Goal: Information Seeking & Learning: Compare options

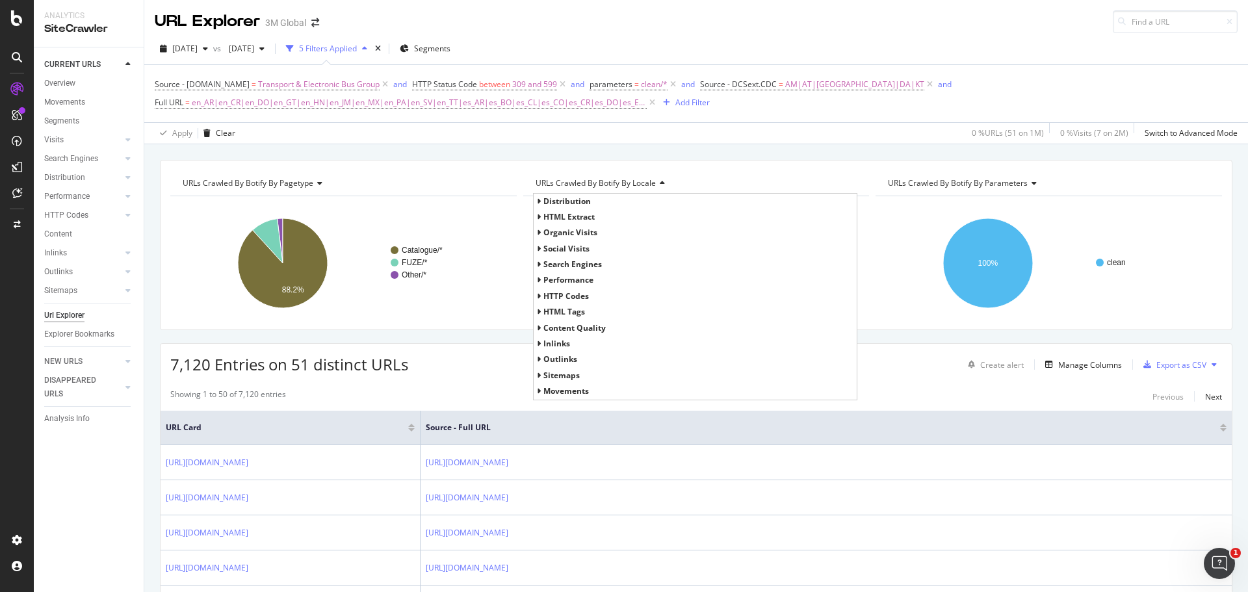
drag, startPoint x: 0, startPoint y: 0, endPoint x: 995, endPoint y: 51, distance: 996.5
click at [995, 51] on div "2025 Aug. 3rd vs 2023 Dec. 3rd 5 Filters Applied Segments" at bounding box center [696, 51] width 1104 height 26
click at [590, 101] on span "en_AR|en_CR|en_DO|en_GT|en_HN|en_JM|en_MX|en_PA|en_SV|en_TT|es_AR|es_BO|es_CL|e…" at bounding box center [419, 103] width 455 height 18
click at [253, 156] on input "en_AR|en_CR|en_DO|en_GT|en_HN|en_JM|en_MX|en_PA|en_SV|en_TT|es_AR|es_BO|es_CL|e…" at bounding box center [227, 156] width 123 height 21
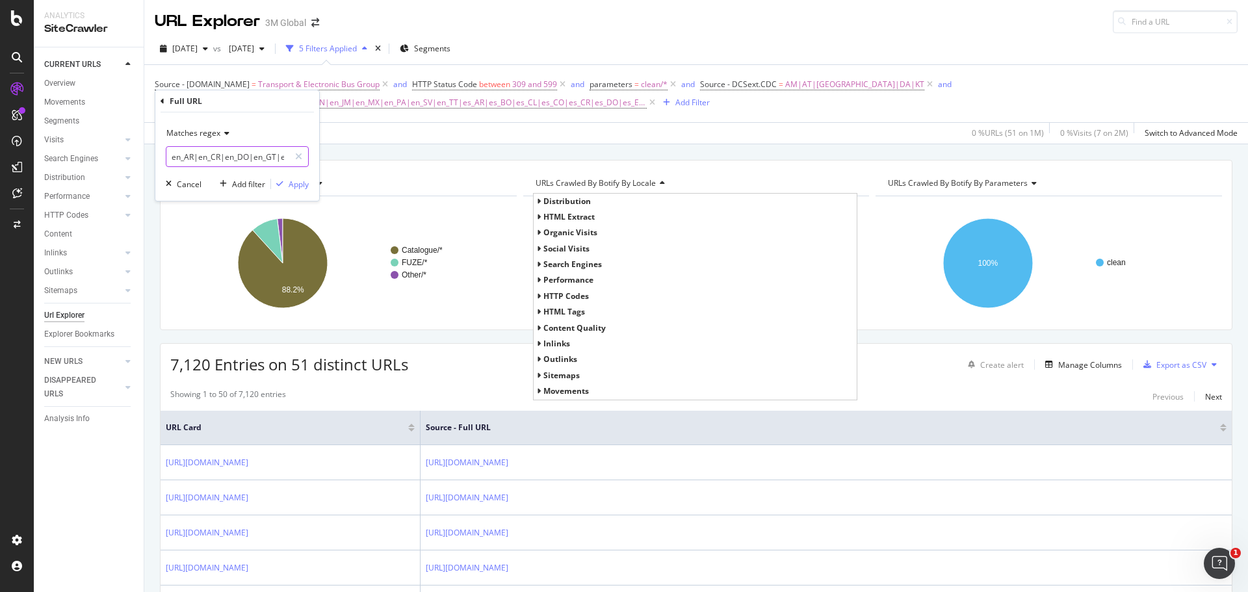
click at [253, 156] on input "en_AR|en_CR|en_DO|en_GT|en_HN|en_JM|en_MX|en_PA|en_SV|en_TT|es_AR|es_BO|es_CL|e…" at bounding box center [227, 156] width 123 height 21
type input "en_US|en_CA|fr_CA"
click at [279, 182] on icon "button" at bounding box center [279, 184] width 7 height 8
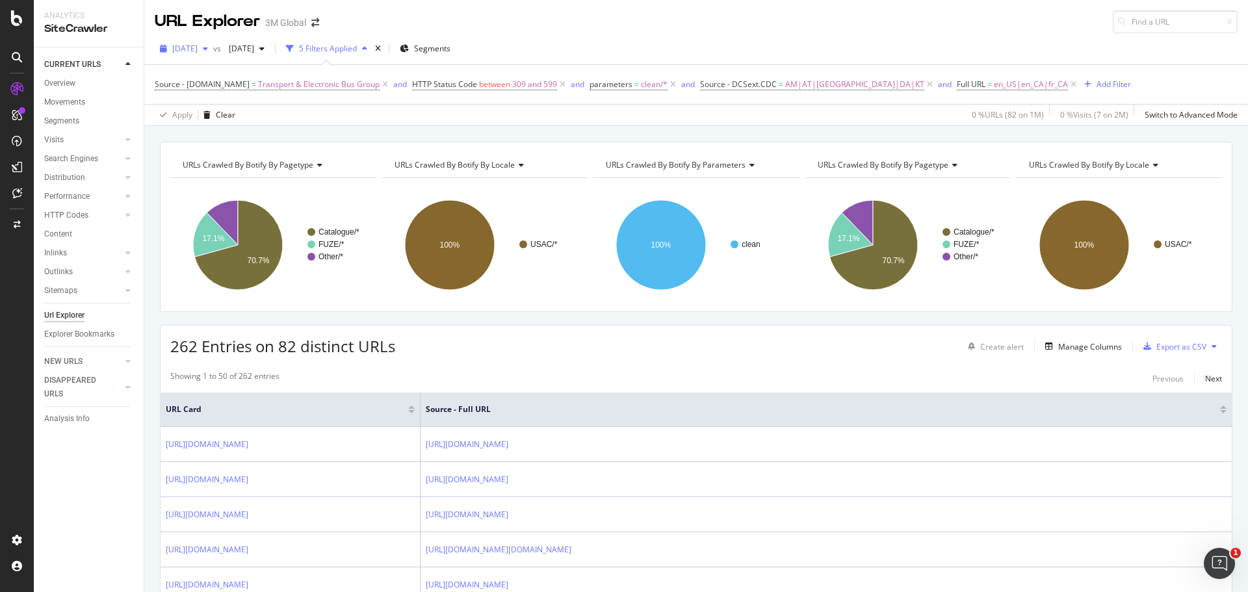
click at [194, 51] on span "2025 Aug. 3rd" at bounding box center [184, 48] width 25 height 11
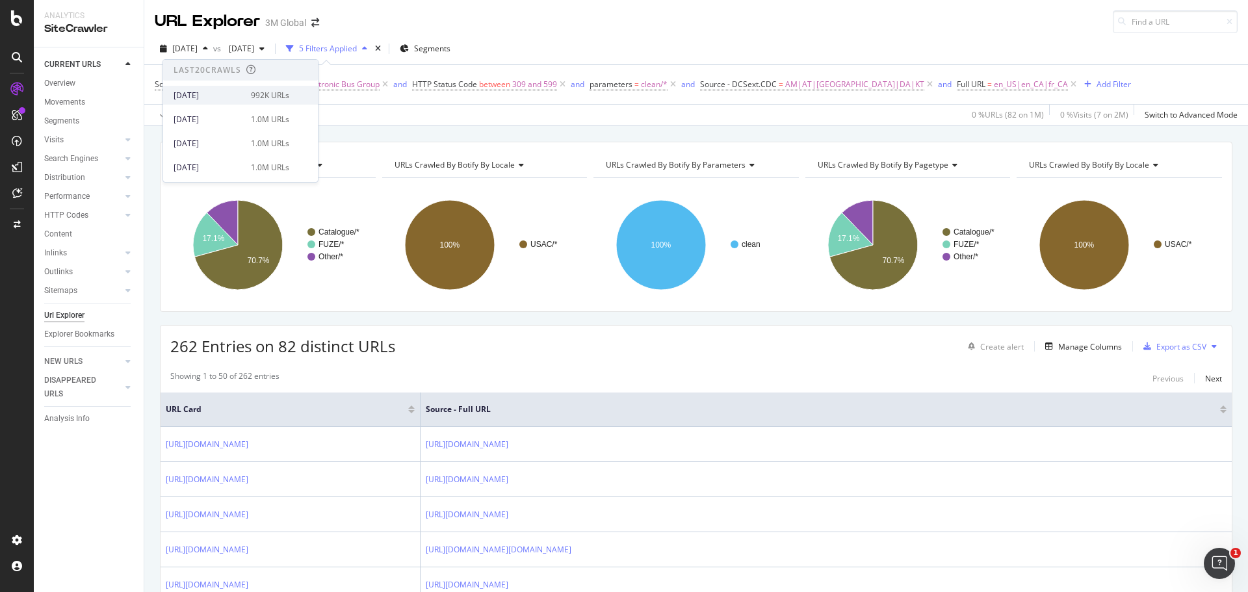
click at [227, 87] on div "2025 Sep. 7th 992K URLs" at bounding box center [240, 95] width 155 height 19
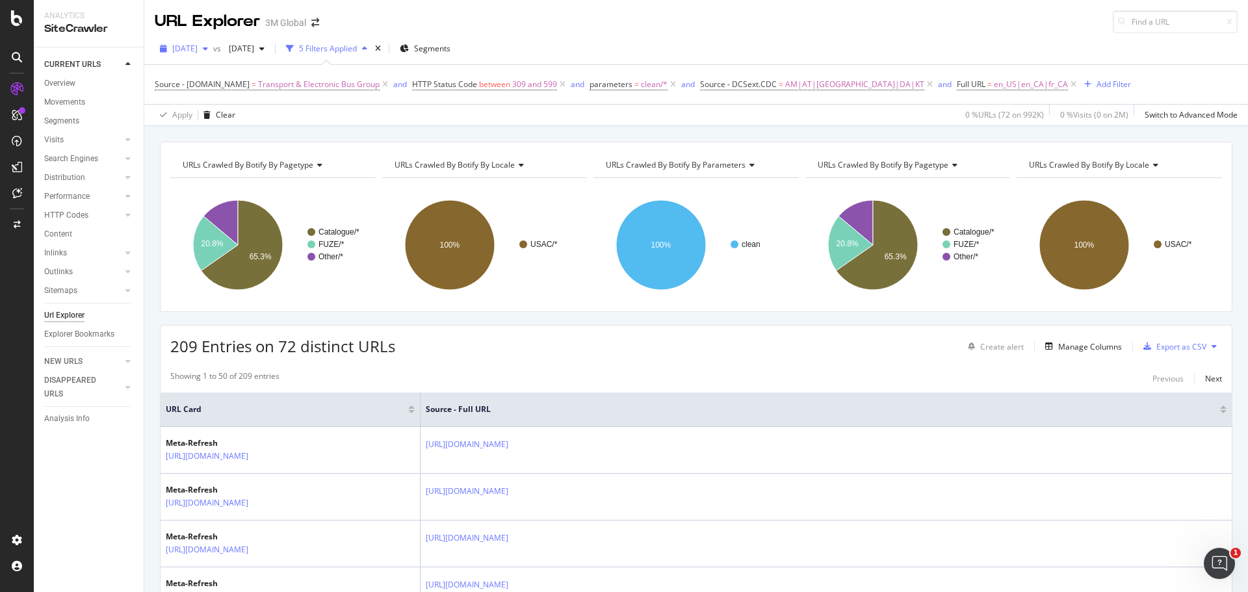
click at [198, 49] on span "[DATE]" at bounding box center [184, 48] width 25 height 11
click at [230, 113] on div "2025 Jul. 27th" at bounding box center [209, 110] width 70 height 12
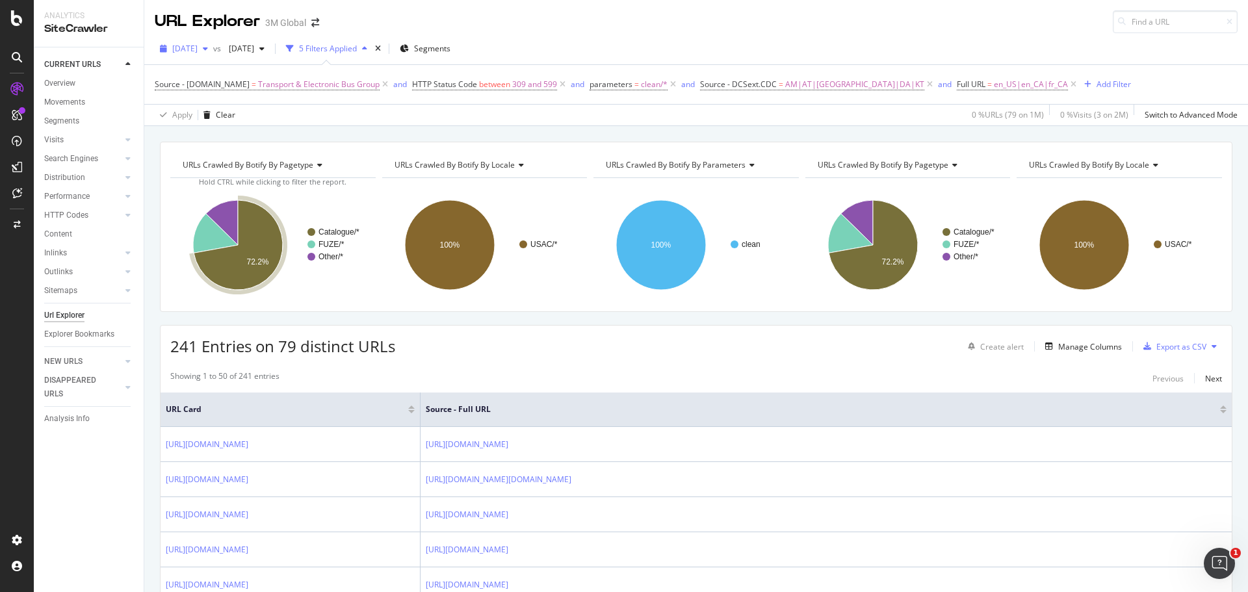
click at [198, 51] on span "2025 Jul. 27th" at bounding box center [184, 48] width 25 height 11
click at [225, 131] on div "2025 Jul. 20th" at bounding box center [209, 134] width 70 height 12
click at [994, 82] on span "en_US|en_CA|fr_CA" at bounding box center [1031, 84] width 74 height 18
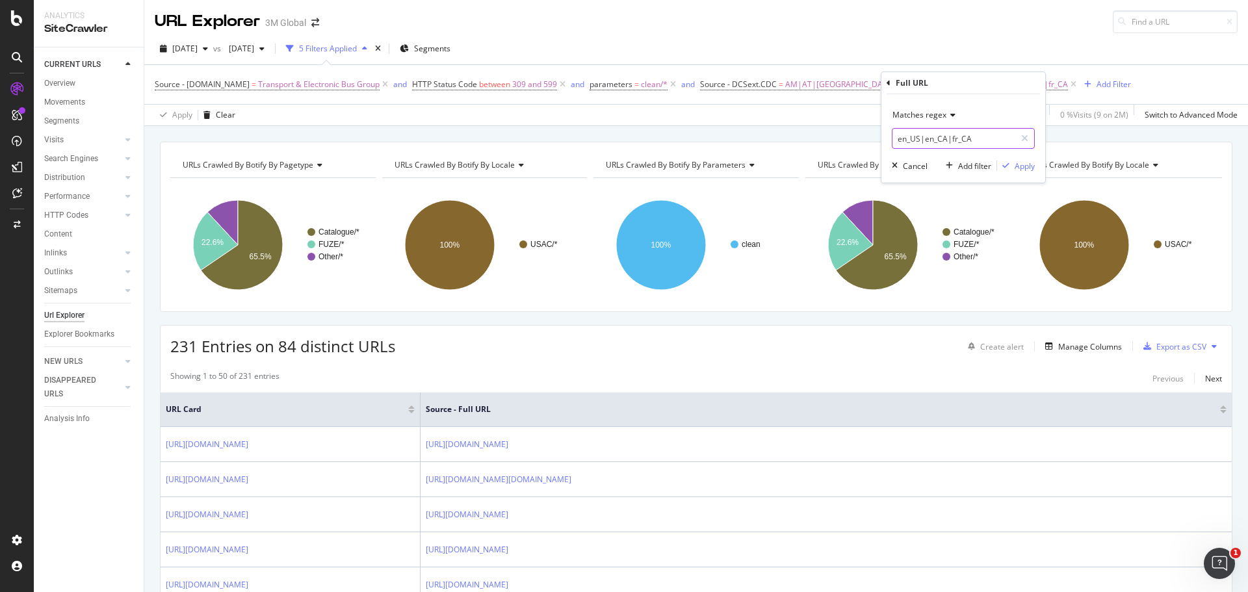
click at [957, 132] on input "en_US|en_CA|fr_CA" at bounding box center [953, 138] width 123 height 21
click at [887, 83] on icon at bounding box center [889, 83] width 4 height 8
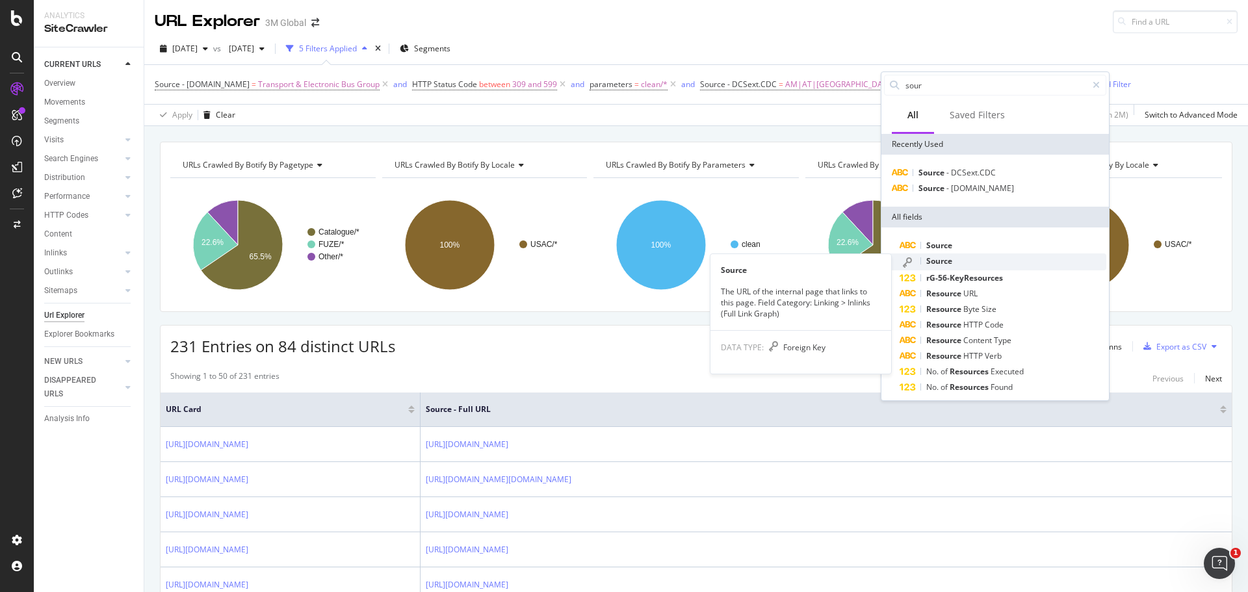
type input "sour"
click at [959, 257] on div "Source" at bounding box center [1003, 261] width 207 height 17
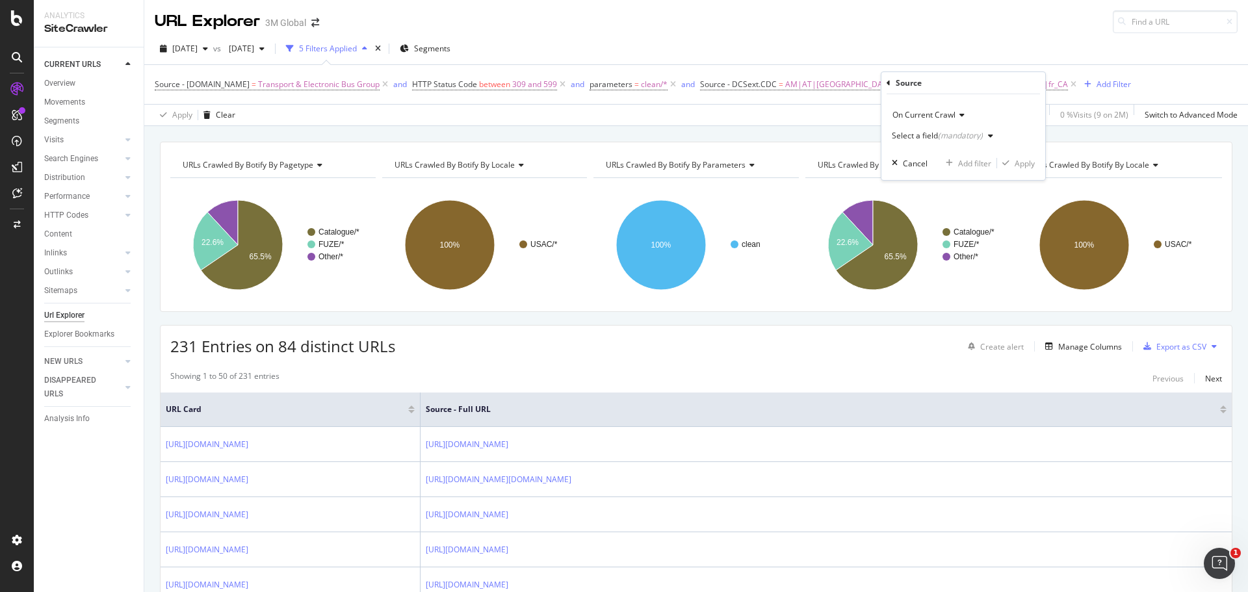
click at [939, 143] on div "Select a field (mandatory)" at bounding box center [945, 135] width 107 height 19
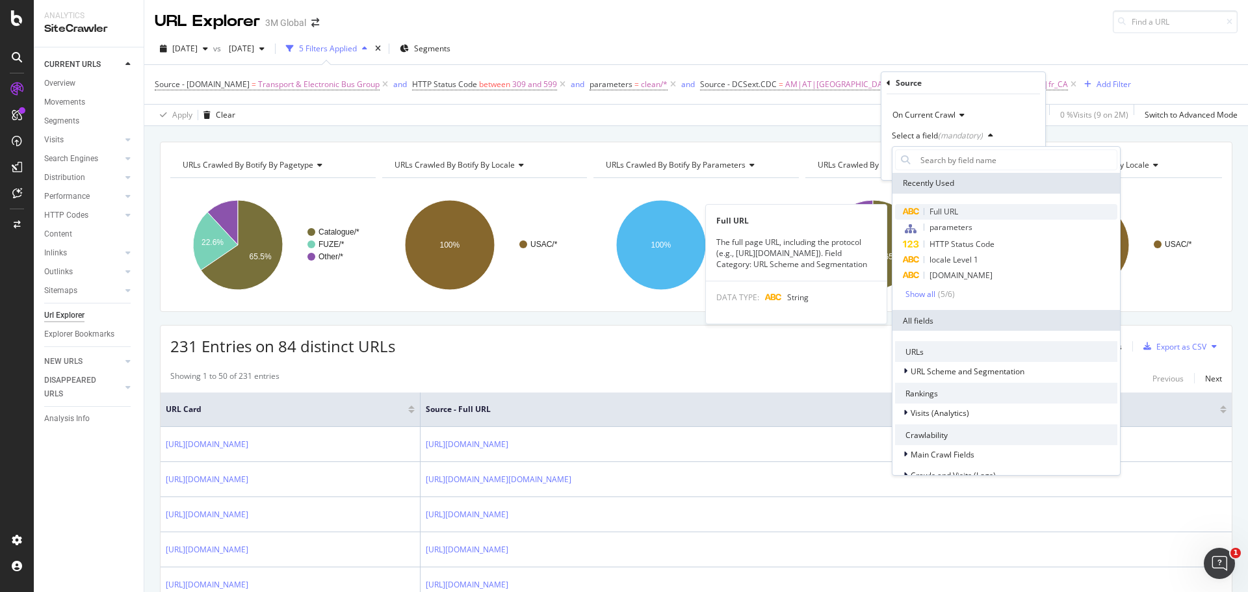
click at [950, 214] on span "Full URL" at bounding box center [943, 211] width 29 height 11
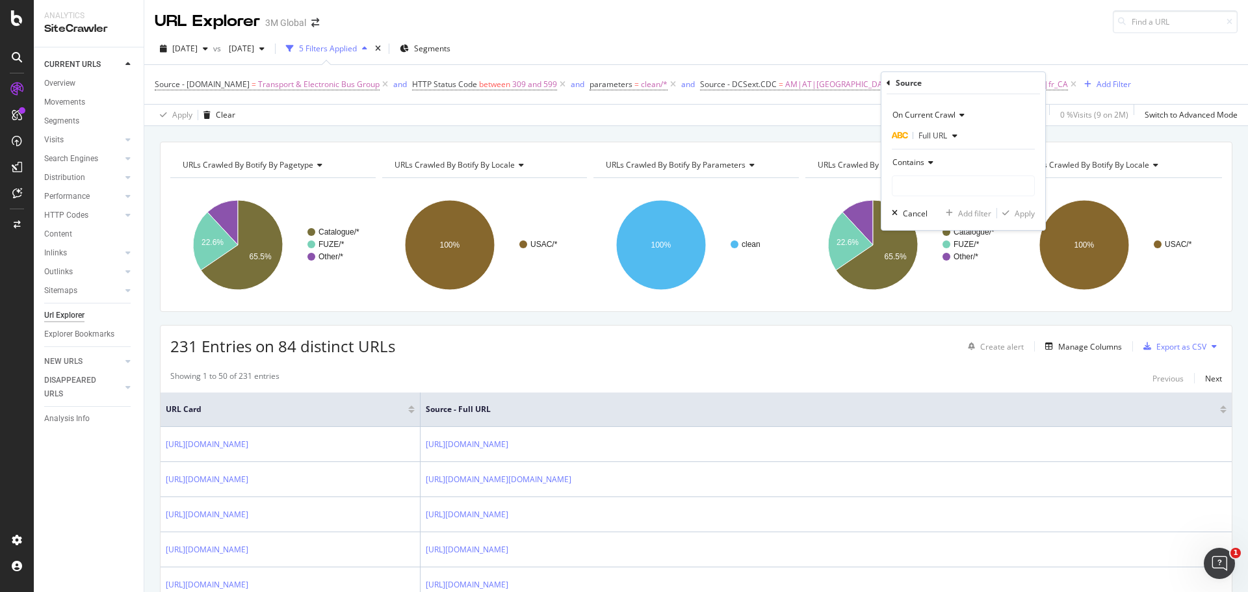
click at [934, 159] on div "Contains" at bounding box center [963, 162] width 143 height 21
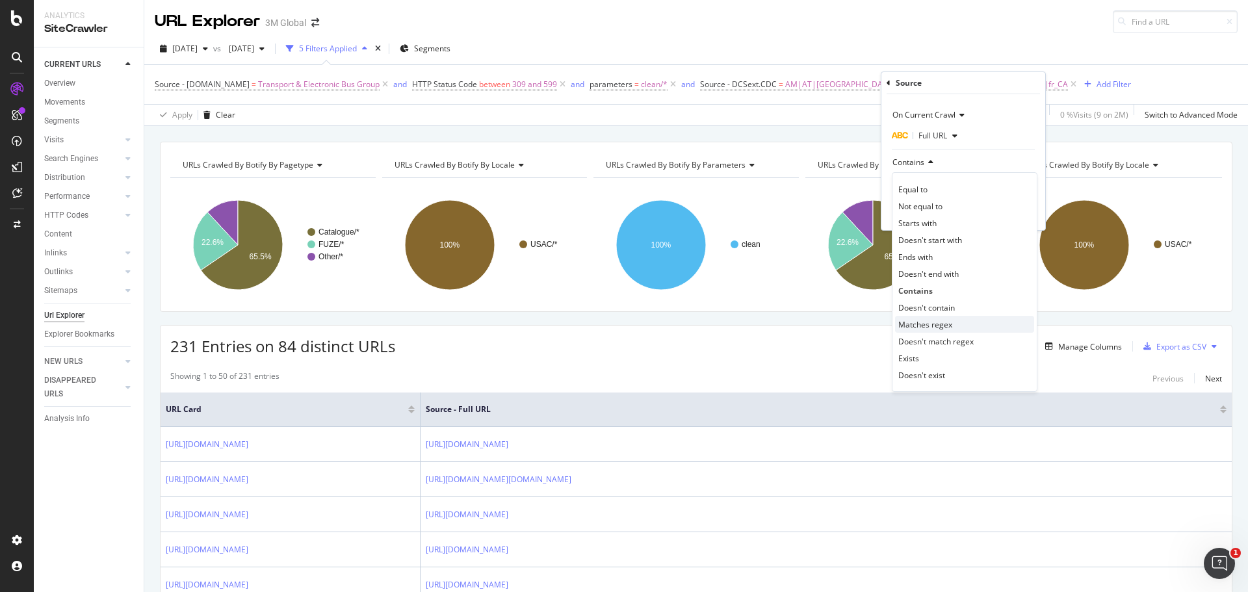
click at [937, 326] on span "Matches regex" at bounding box center [925, 324] width 54 height 11
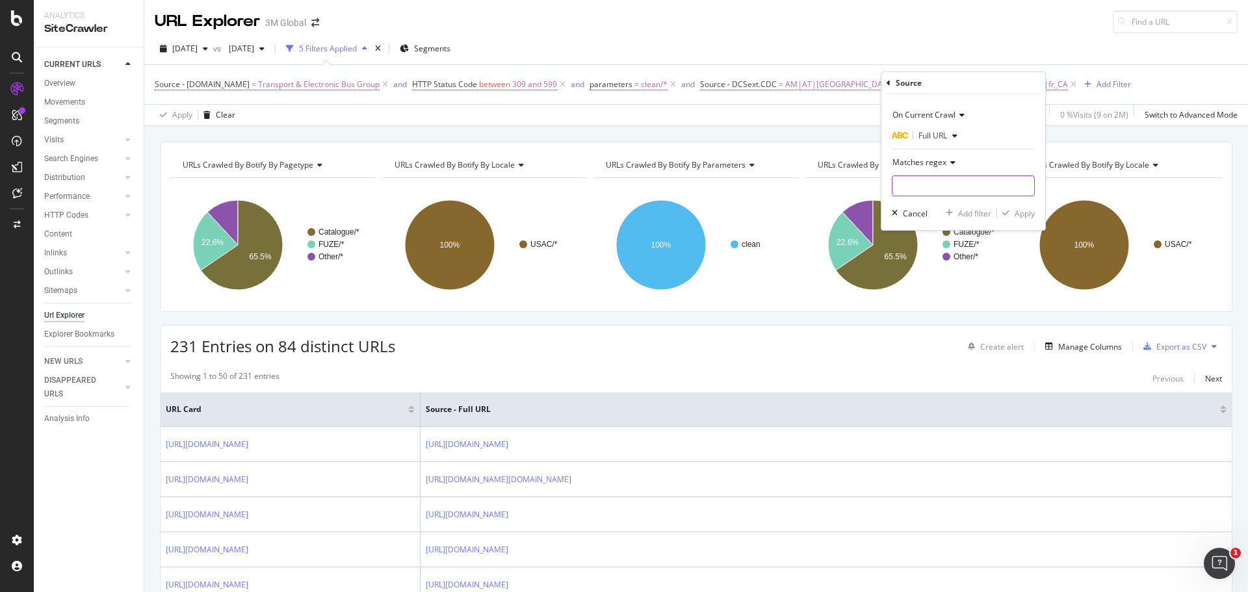
click at [944, 191] on input "text" at bounding box center [963, 185] width 142 height 21
paste input "en_US|en_CA|fr_CA"
type input "en_US|en_CA|fr_CA"
click at [1022, 209] on div "Apply" at bounding box center [1025, 213] width 20 height 11
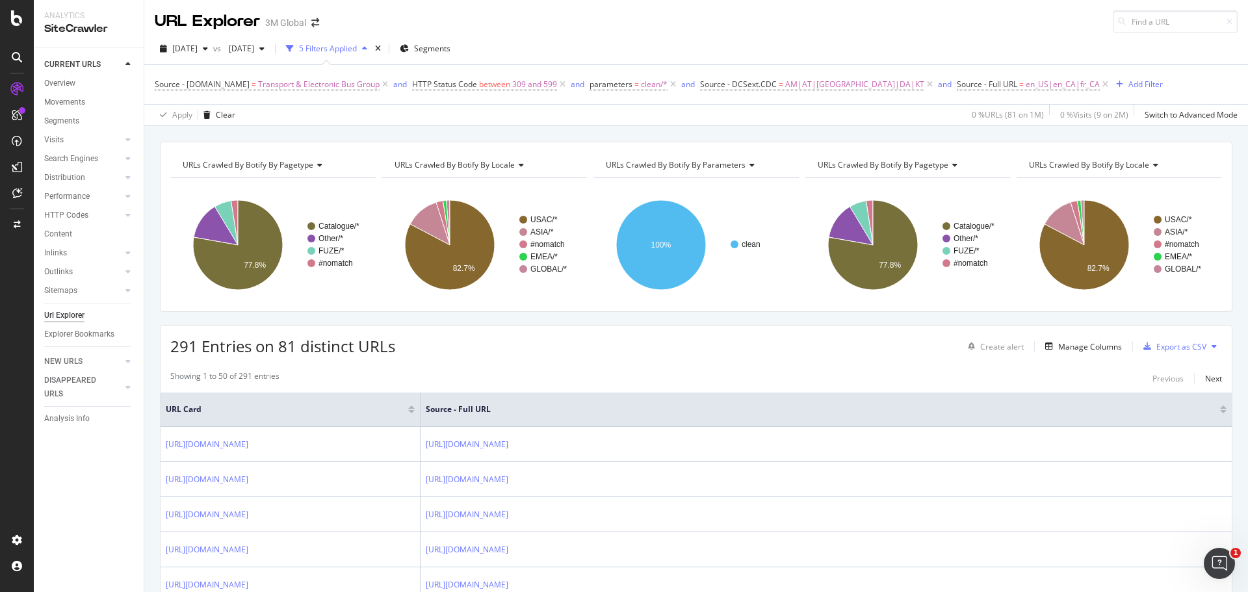
click at [414, 408] on div at bounding box center [411, 407] width 6 height 3
click at [1026, 83] on span "en_US|en_CA|fr_CA" at bounding box center [1063, 84] width 74 height 18
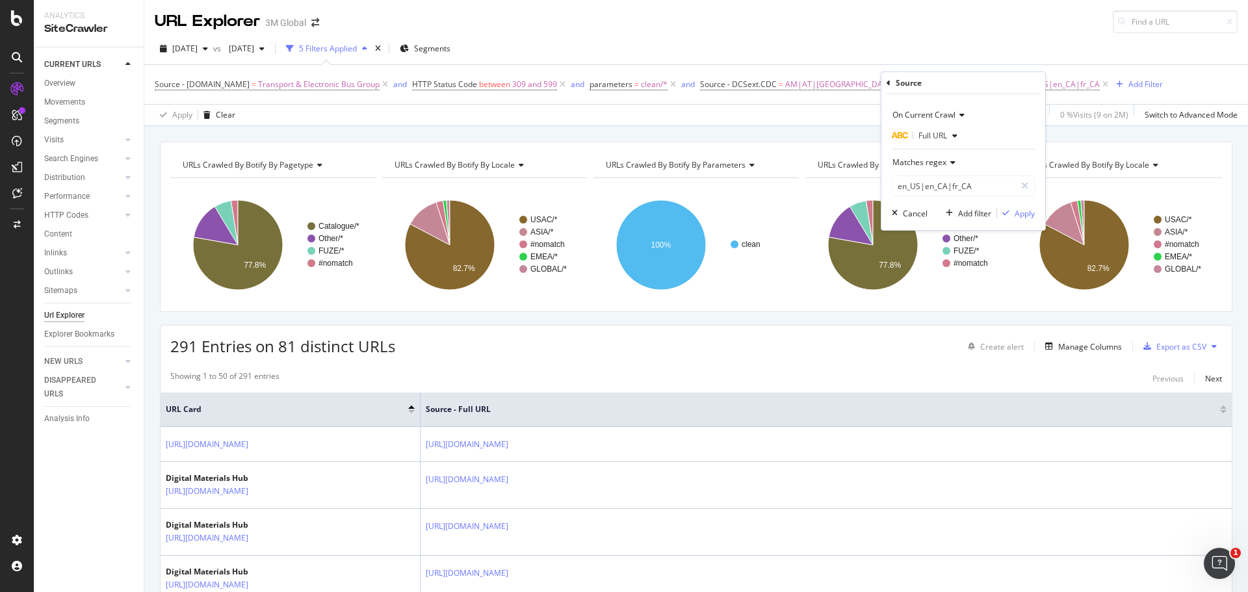
click at [890, 80] on icon at bounding box center [889, 83] width 4 height 8
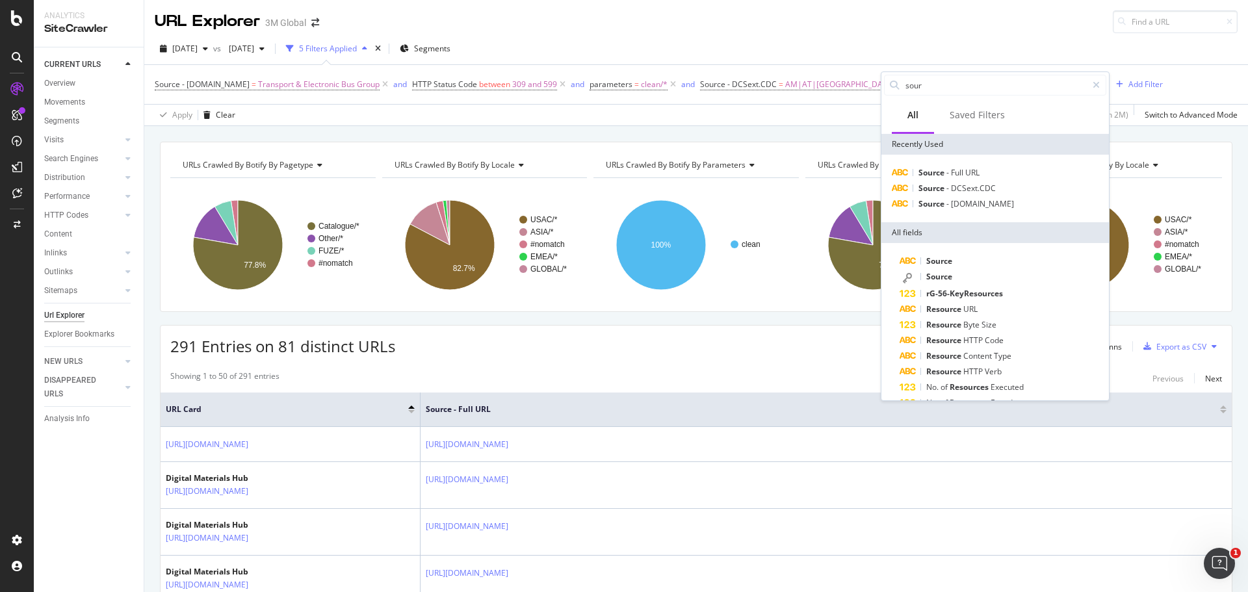
click at [1093, 46] on div "2025 Jul. 20th vs 2023 Dec. 3rd 5 Filters Applied Segments" at bounding box center [696, 51] width 1104 height 26
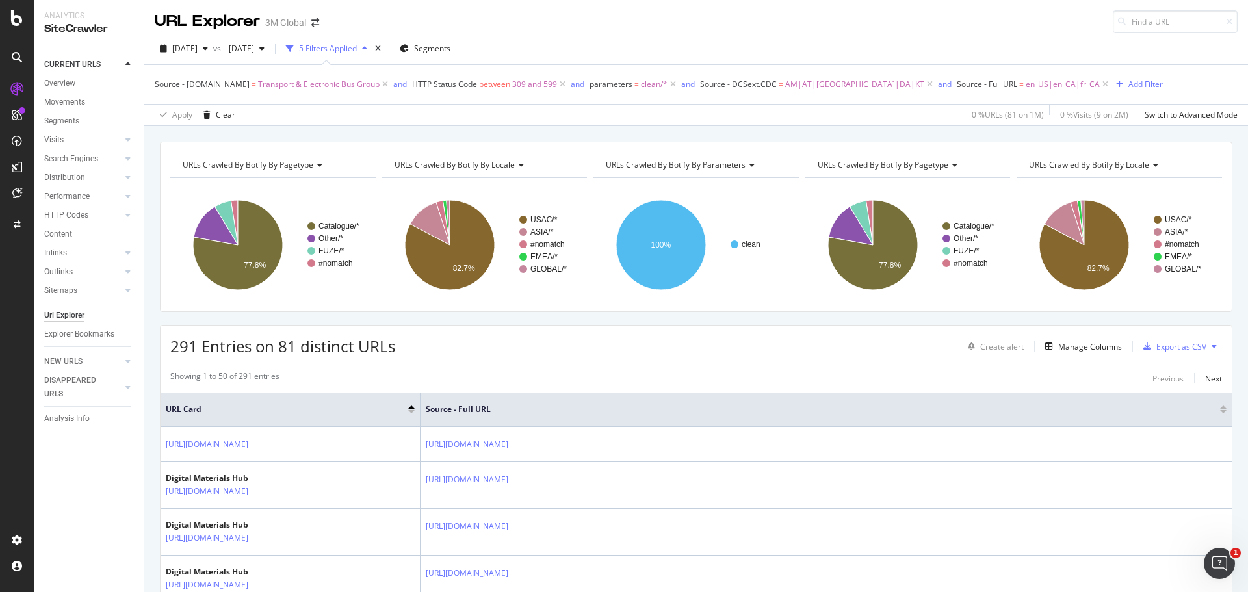
click at [1067, 75] on div "Source - DCSext.Business = Transport & Electronic Bus Group and HTTP Status Cod…" at bounding box center [696, 84] width 1083 height 39
click at [1128, 79] on div "Add Filter" at bounding box center [1145, 84] width 34 height 11
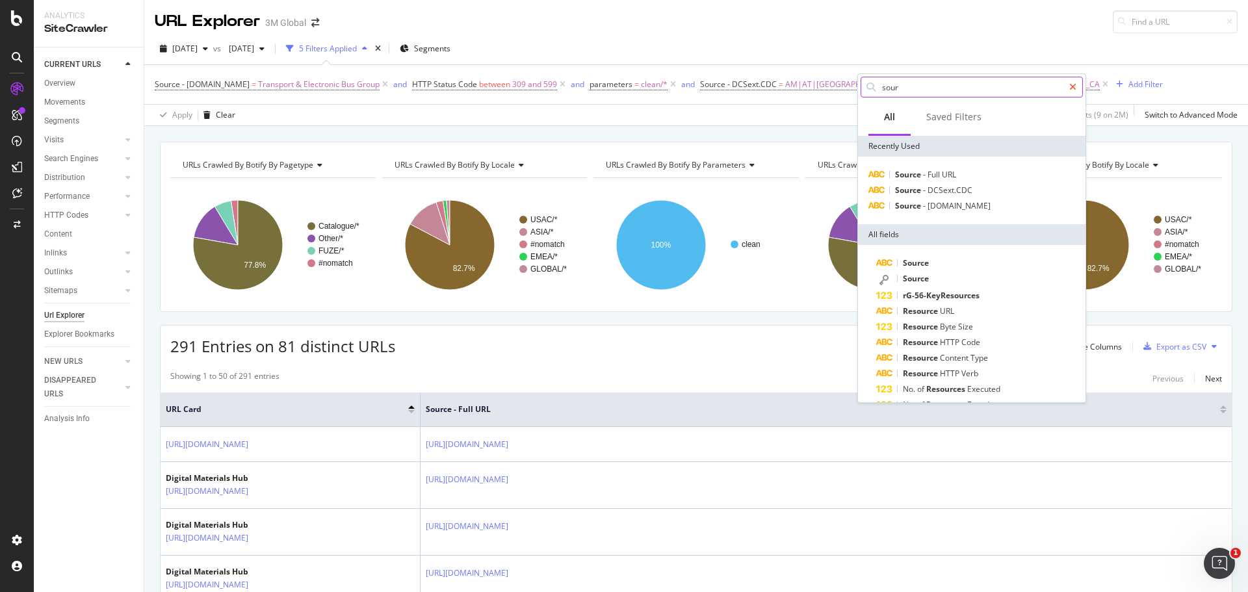
click at [1074, 90] on icon at bounding box center [1072, 87] width 7 height 9
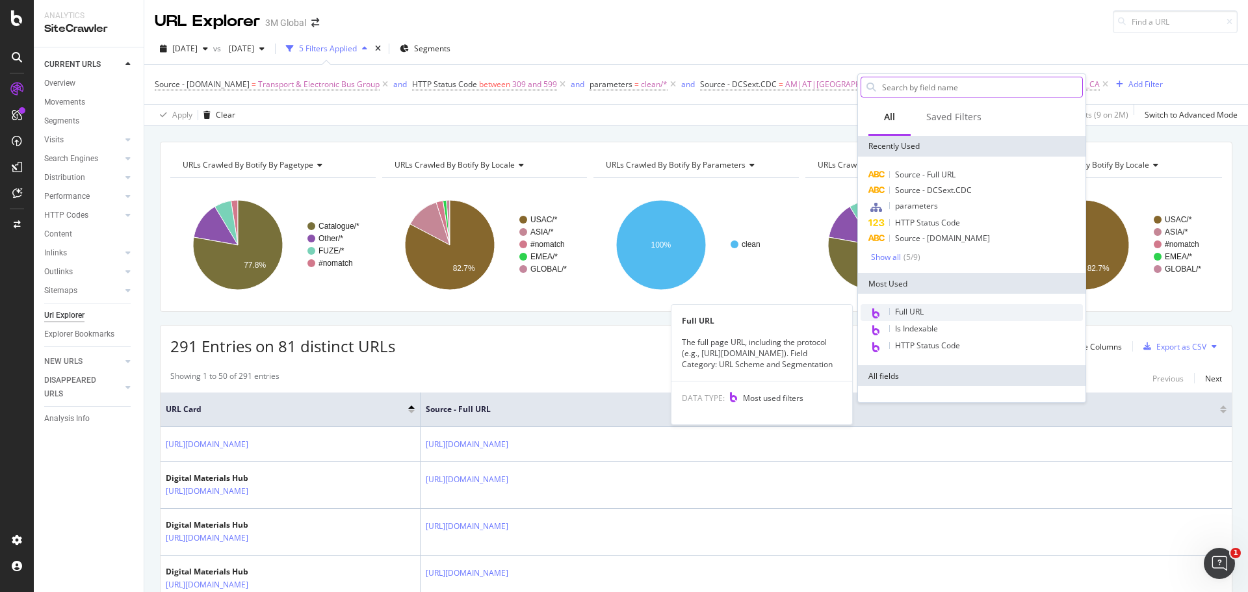
click at [912, 310] on span "Full URL" at bounding box center [909, 311] width 29 height 11
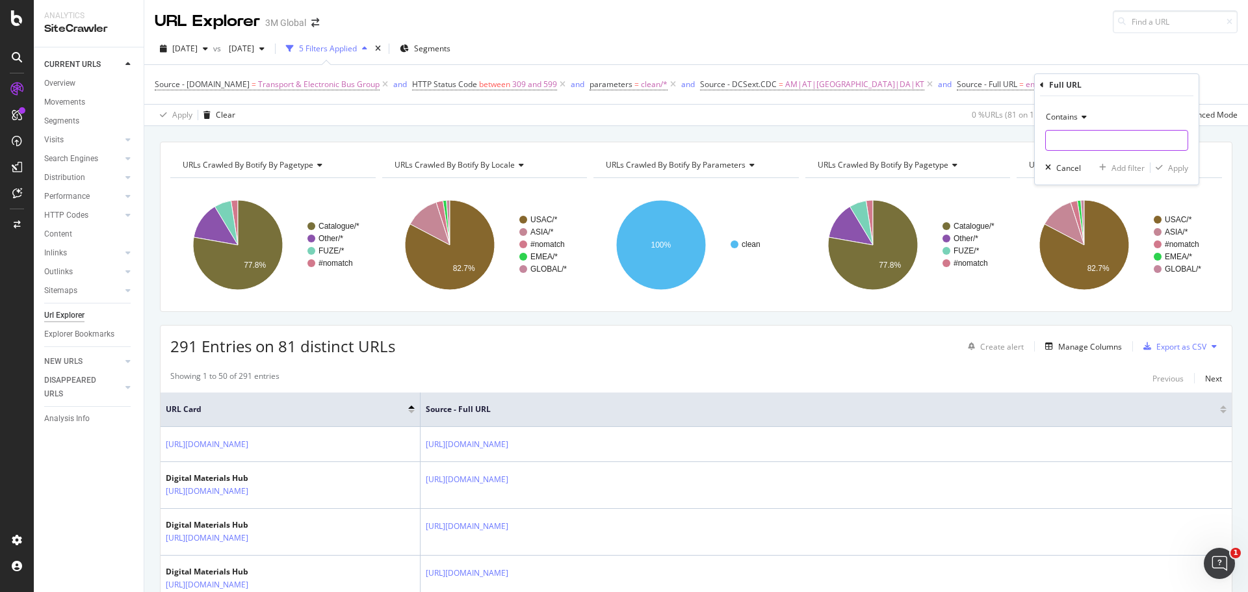
click at [1075, 146] on input "text" at bounding box center [1117, 140] width 142 height 21
click at [1074, 122] on span "Contains" at bounding box center [1062, 116] width 32 height 11
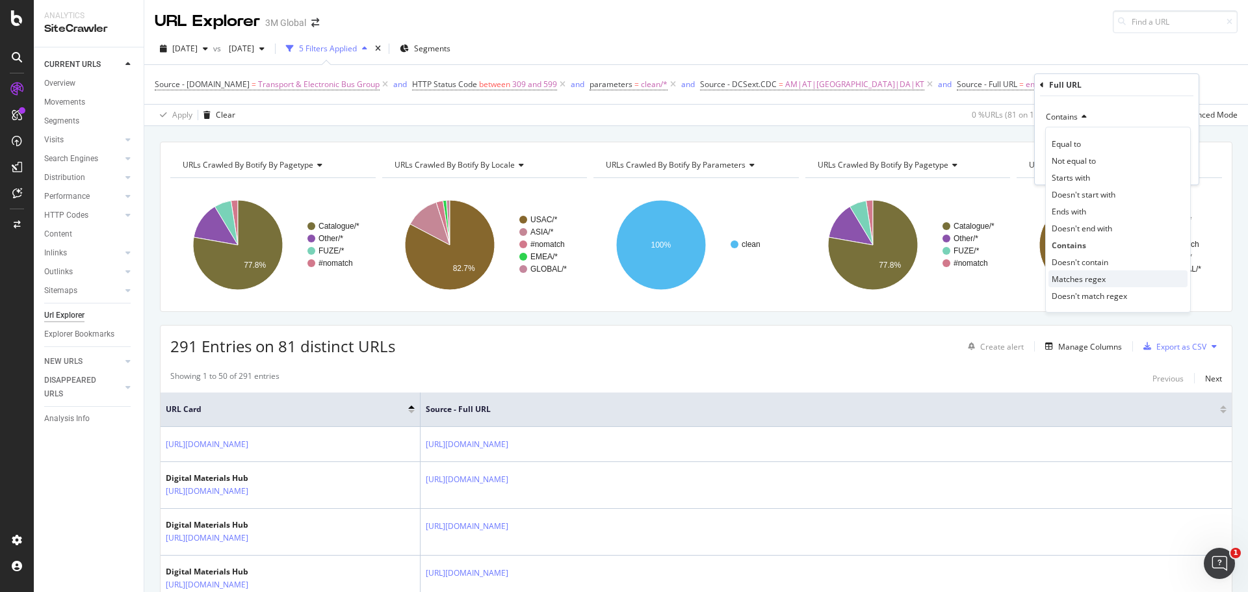
click at [1077, 276] on span "Matches regex" at bounding box center [1079, 279] width 54 height 11
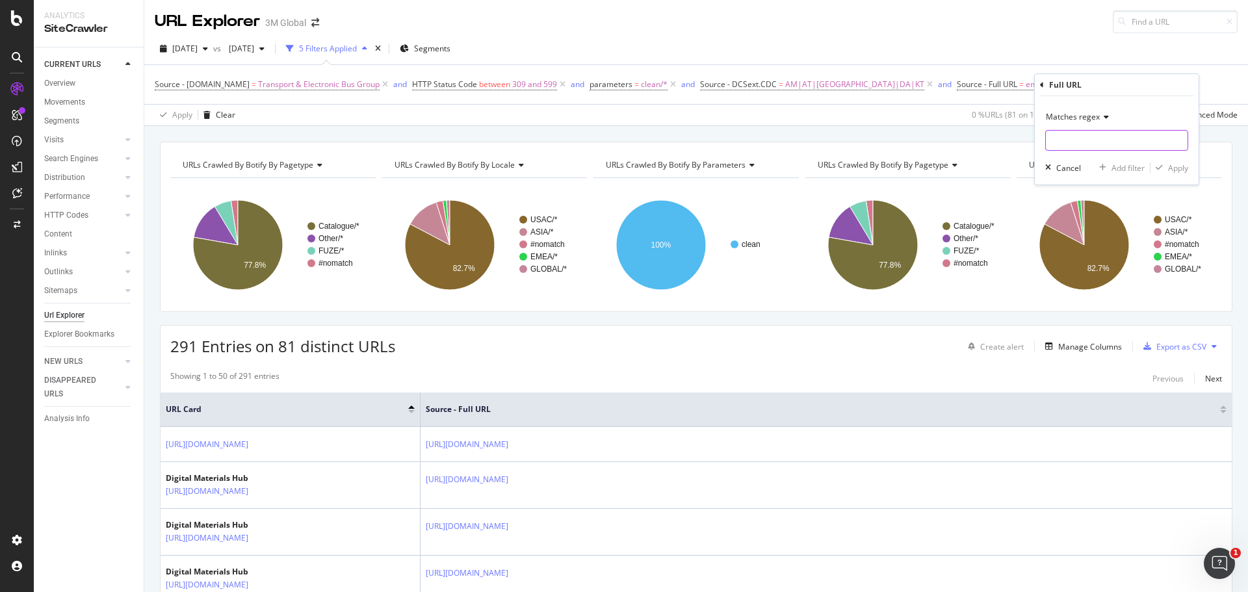
paste input "en_US|en_CA|fr_CA"
type input "en_US|en_CA|fr_CA"
click at [1173, 166] on div "Apply" at bounding box center [1178, 167] width 20 height 11
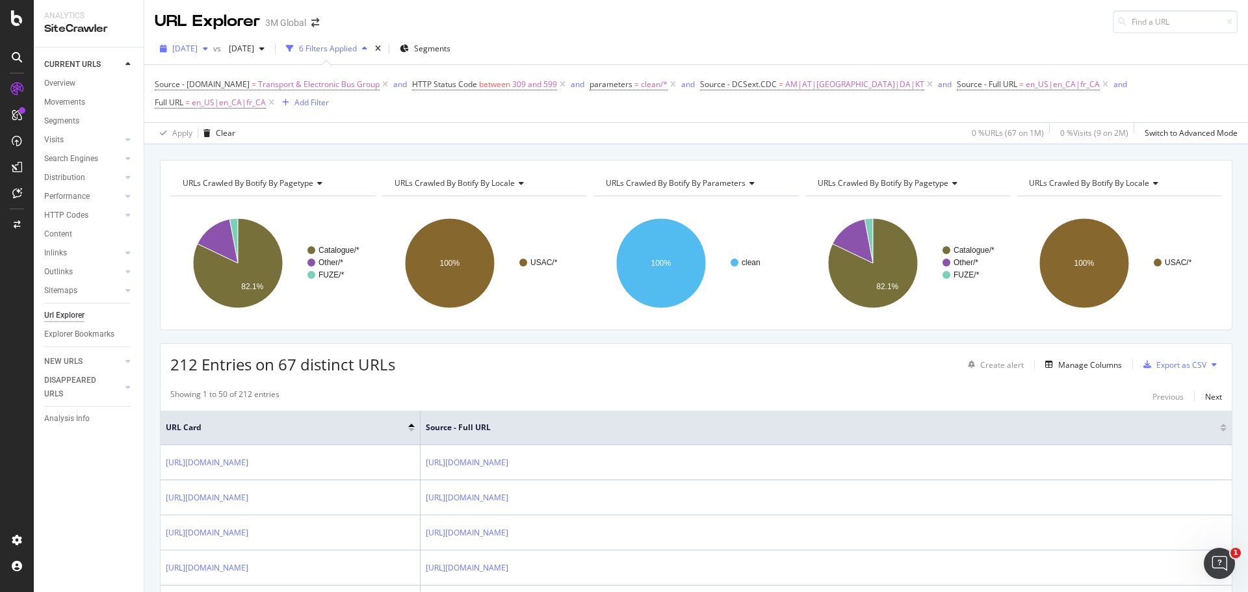
click at [198, 48] on span "2025 Jul. 20th" at bounding box center [184, 48] width 25 height 11
click at [233, 93] on div "2025 Jul. 13th" at bounding box center [209, 93] width 70 height 12
click at [198, 49] on span "2025 Jul. 13th" at bounding box center [184, 48] width 25 height 11
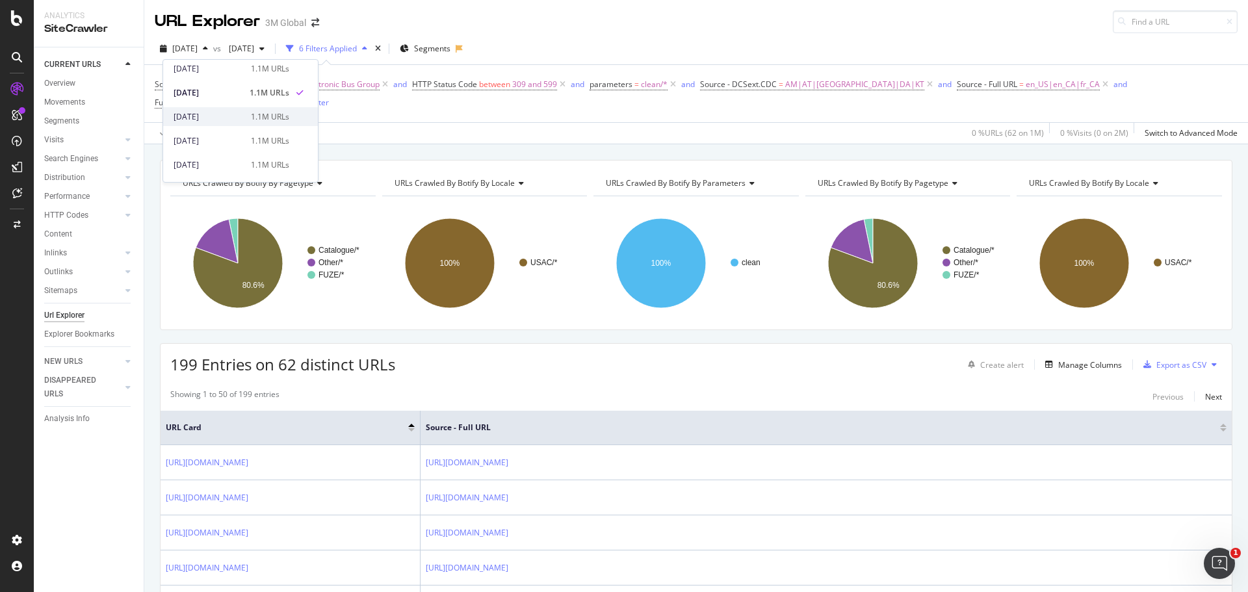
click at [214, 121] on div "2025 Jul. 6th" at bounding box center [209, 117] width 70 height 12
click at [213, 49] on div "button" at bounding box center [206, 49] width 16 height 8
click at [237, 142] on div "2025 Jun. 29th" at bounding box center [209, 141] width 70 height 12
click at [198, 45] on span "2025 Jun. 29th" at bounding box center [184, 48] width 25 height 11
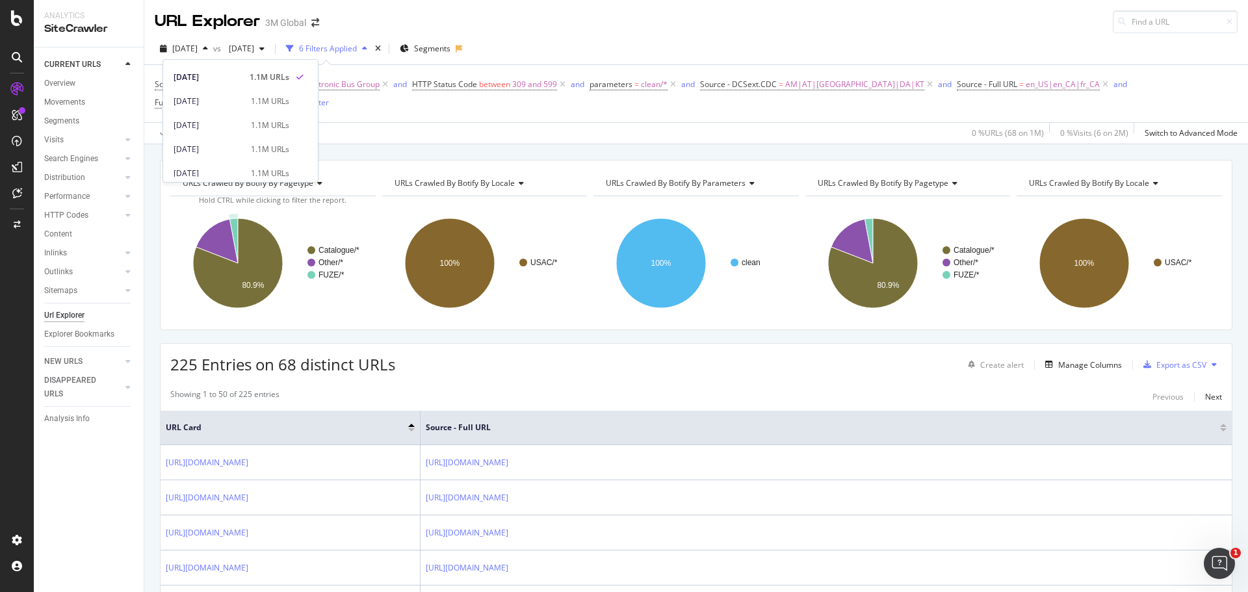
scroll to position [260, 0]
click at [281, 98] on div "1.1M URLs" at bounding box center [270, 100] width 38 height 12
click at [198, 49] on span "2025 Jun. 22nd" at bounding box center [184, 48] width 25 height 11
drag, startPoint x: 60, startPoint y: 83, endPoint x: 99, endPoint y: 53, distance: 48.7
click at [60, 83] on div "Overview" at bounding box center [59, 84] width 31 height 14
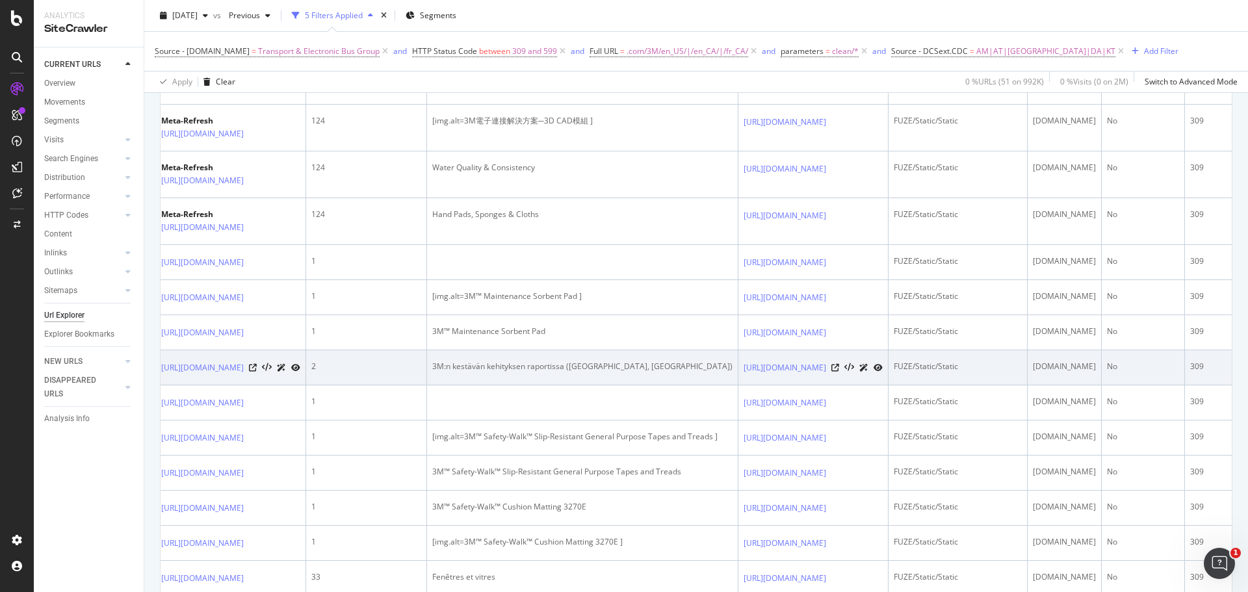
scroll to position [0, 525]
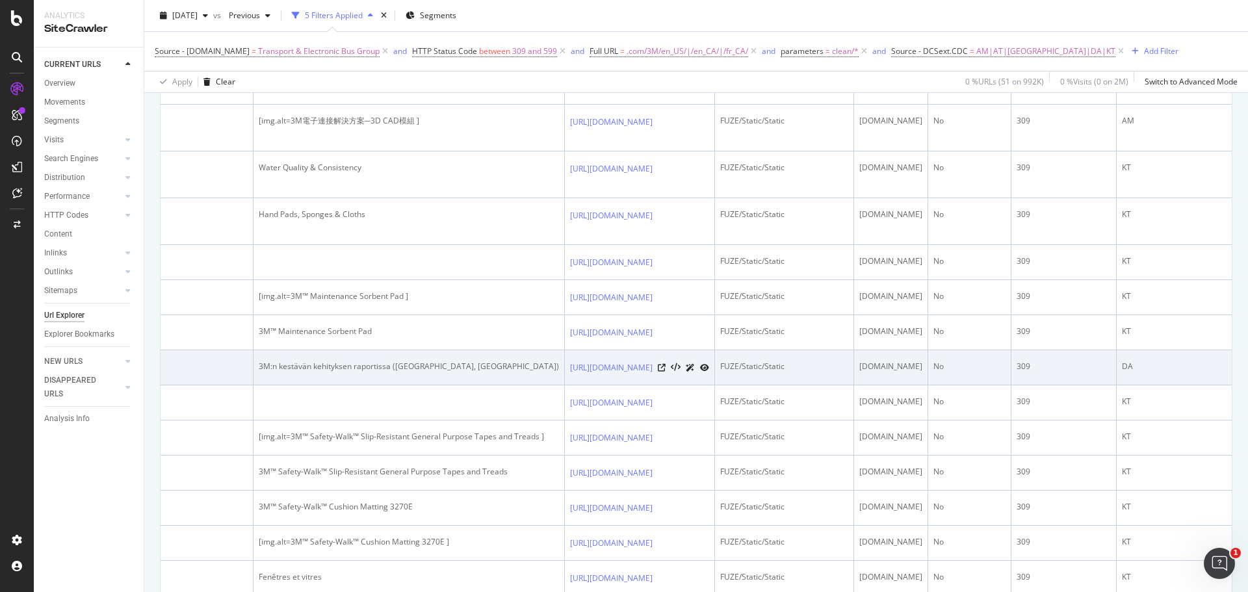
drag, startPoint x: 799, startPoint y: 342, endPoint x: 1127, endPoint y: 377, distance: 330.1
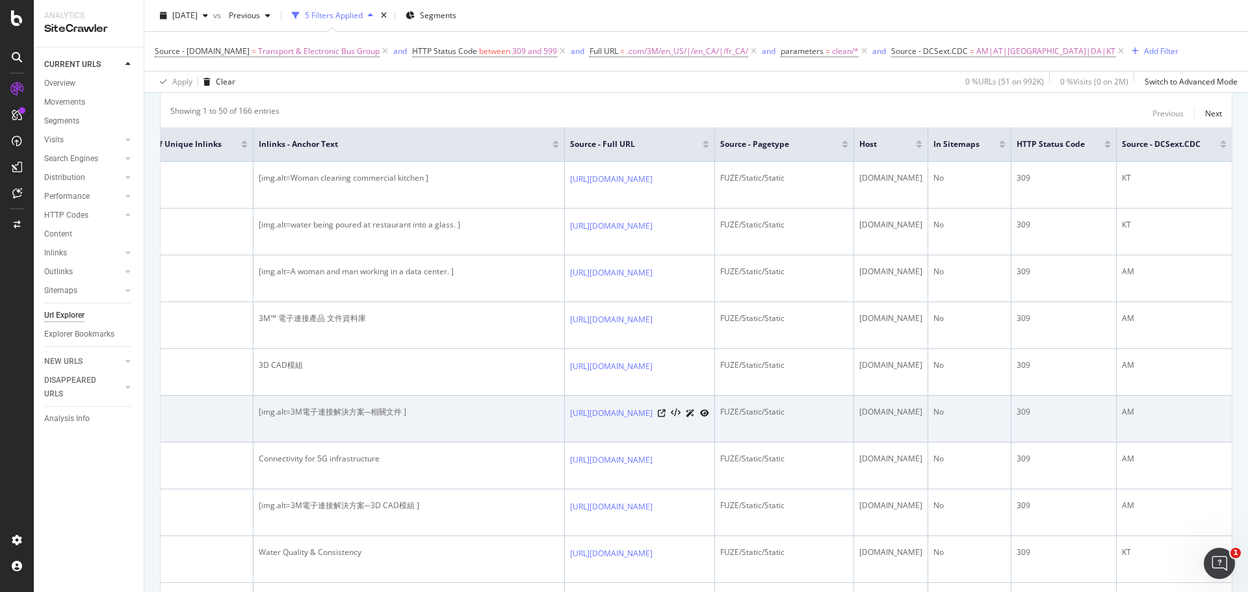
scroll to position [195, 0]
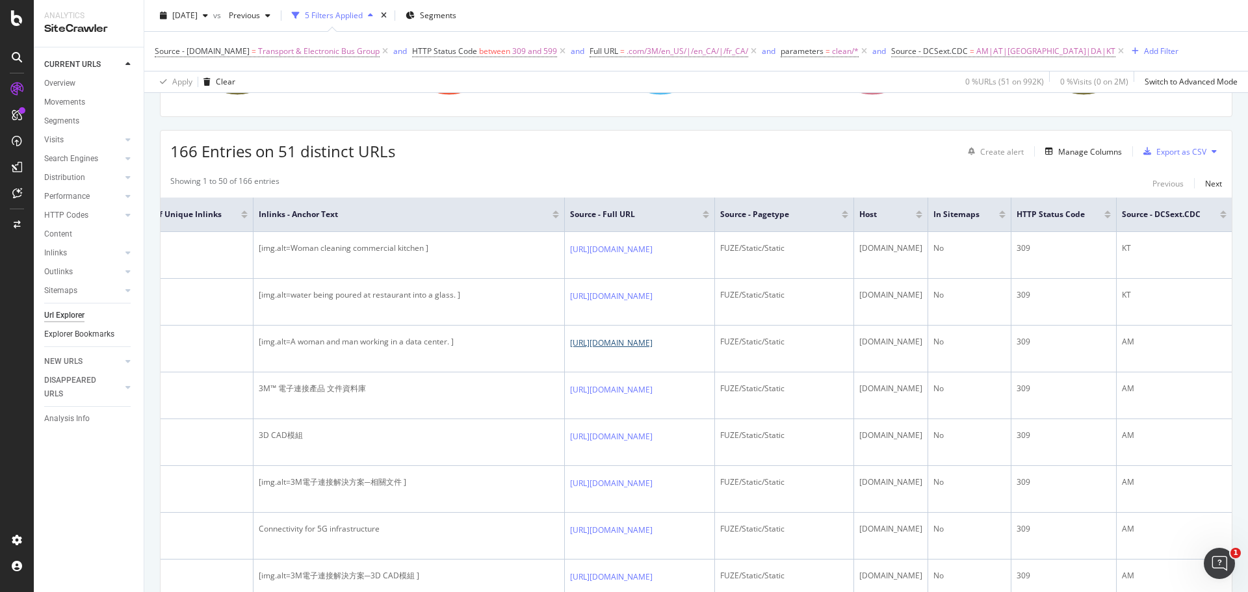
drag, startPoint x: 533, startPoint y: 341, endPoint x: 130, endPoint y: 333, distance: 403.1
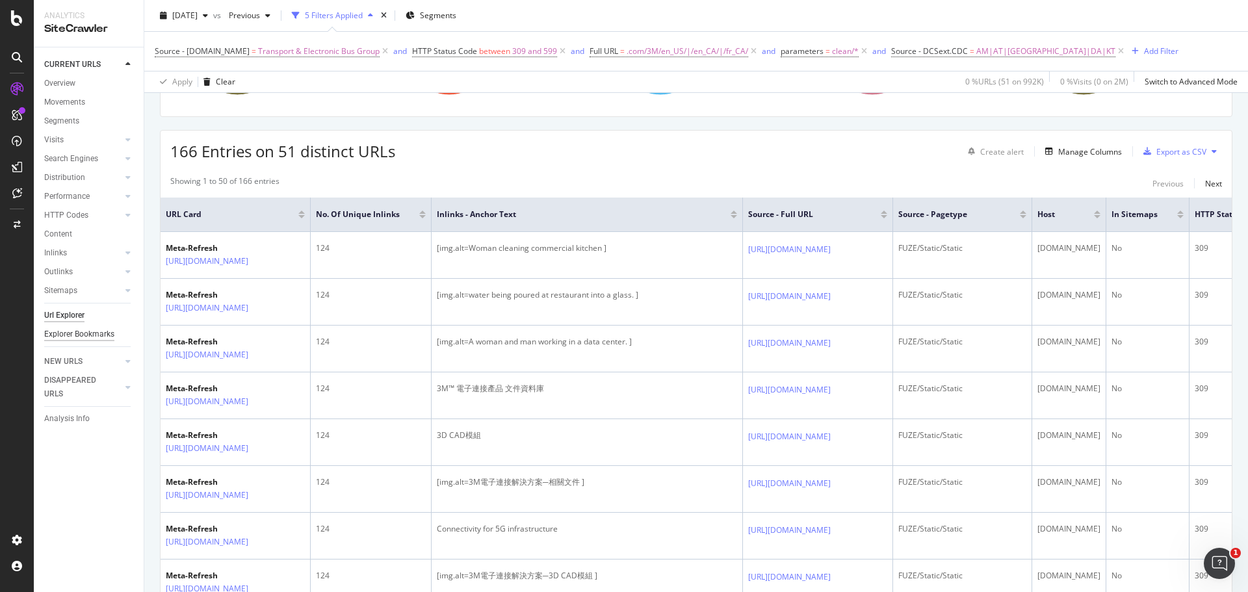
drag, startPoint x: 357, startPoint y: 325, endPoint x: 44, endPoint y: 328, distance: 312.7
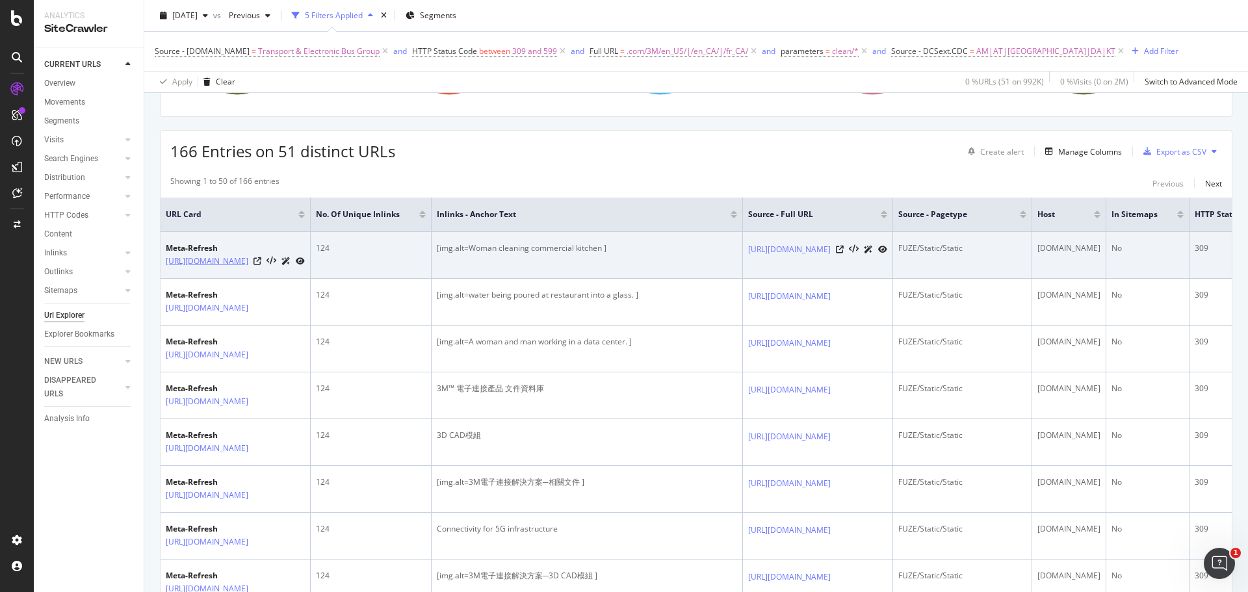
click at [248, 256] on link "https://www.3m.com/3M/en_US/Meta-Refresh/" at bounding box center [207, 261] width 83 height 13
click at [261, 259] on icon at bounding box center [257, 261] width 8 height 8
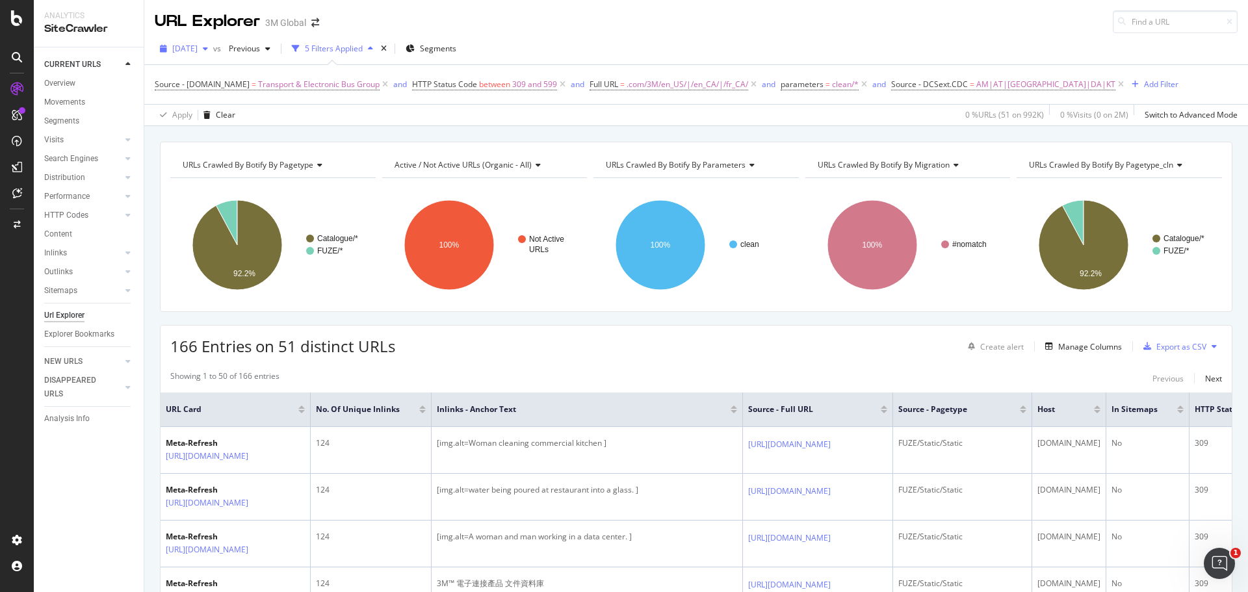
click at [198, 50] on span "[DATE]" at bounding box center [184, 48] width 25 height 11
click at [612, 25] on div "URL Explorer 3M Global" at bounding box center [696, 16] width 1104 height 33
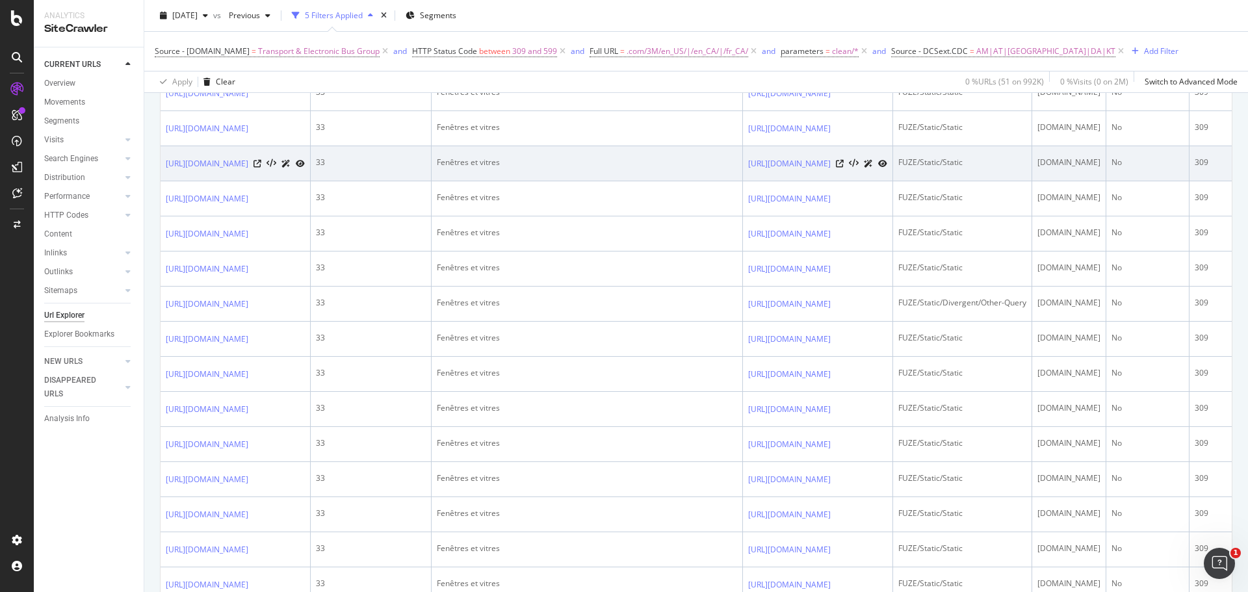
scroll to position [910, 0]
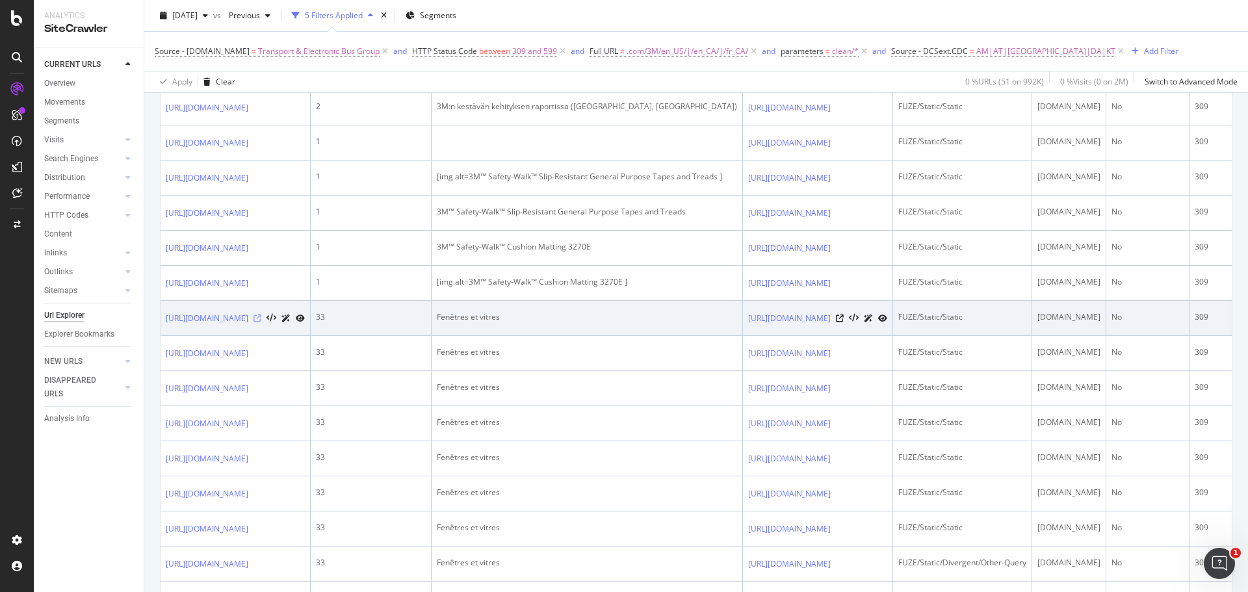
click at [261, 322] on icon at bounding box center [257, 319] width 8 height 8
drag, startPoint x: 164, startPoint y: 388, endPoint x: 200, endPoint y: 413, distance: 43.5
click at [200, 336] on td "https://www.3mcanada.ca/3M/fr_CA/p/g/commercial-solutions/graphics-signage/wind…" at bounding box center [236, 318] width 150 height 35
copy link "https://www.3mcanada.ca/3M/fr_CA/p/g/commercial-solutions/graphics-signage"
click at [844, 322] on icon at bounding box center [840, 319] width 8 height 8
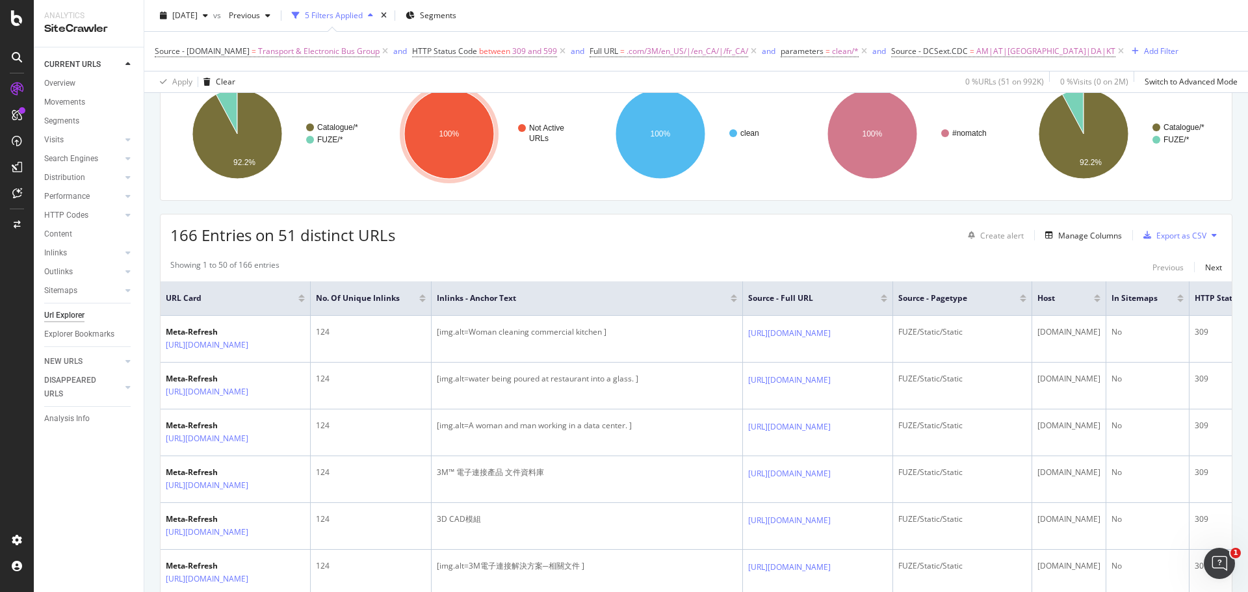
scroll to position [0, 0]
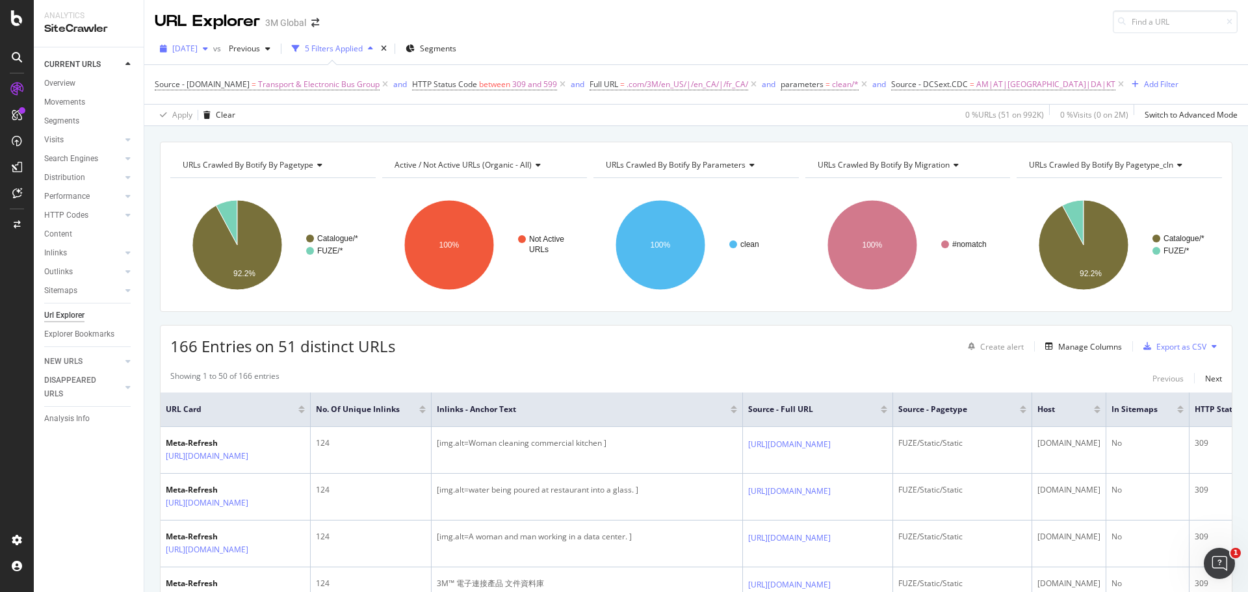
click at [198, 50] on span "[DATE]" at bounding box center [184, 48] width 25 height 11
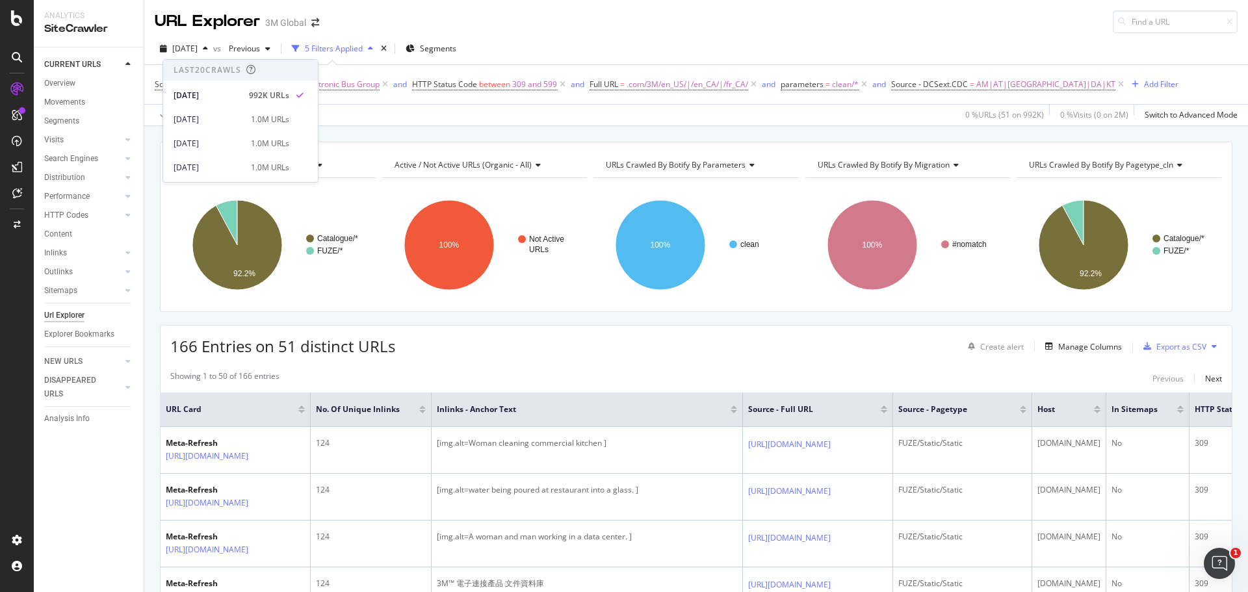
scroll to position [65, 0]
click at [887, 109] on div "Apply Clear 0 % URLs ( 51 on 992K ) 0 % Visits ( 0 on 2M ) Switch to Advanced M…" at bounding box center [696, 114] width 1104 height 21
click at [1144, 87] on div "Add Filter" at bounding box center [1161, 84] width 34 height 11
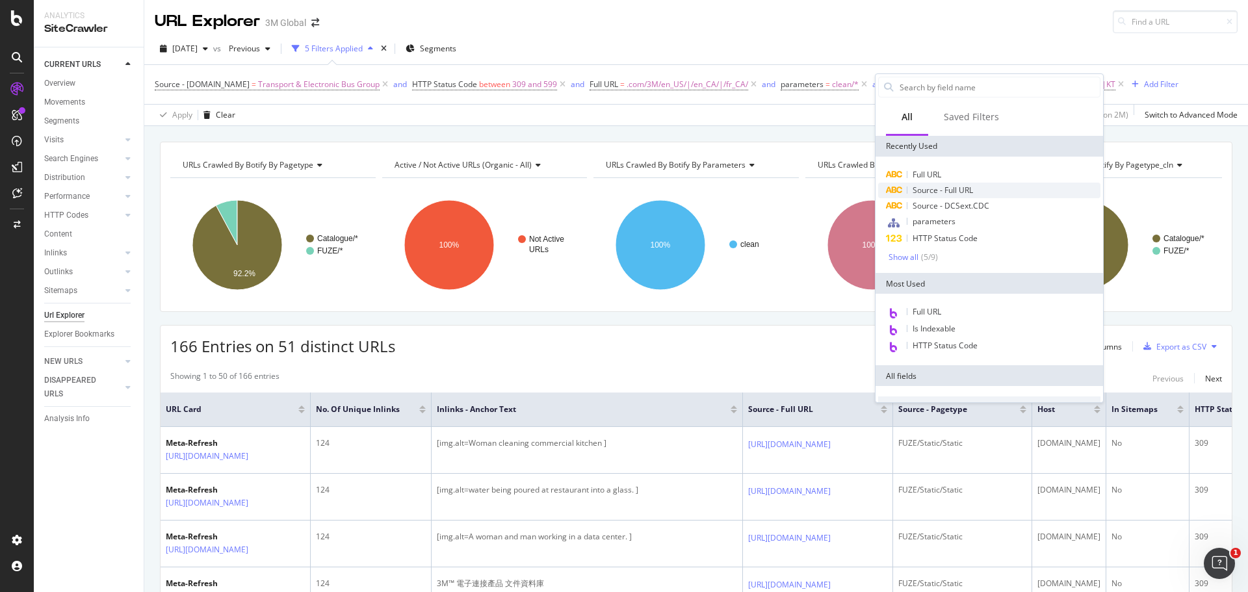
click at [937, 193] on span "Source - Full URL" at bounding box center [943, 190] width 60 height 11
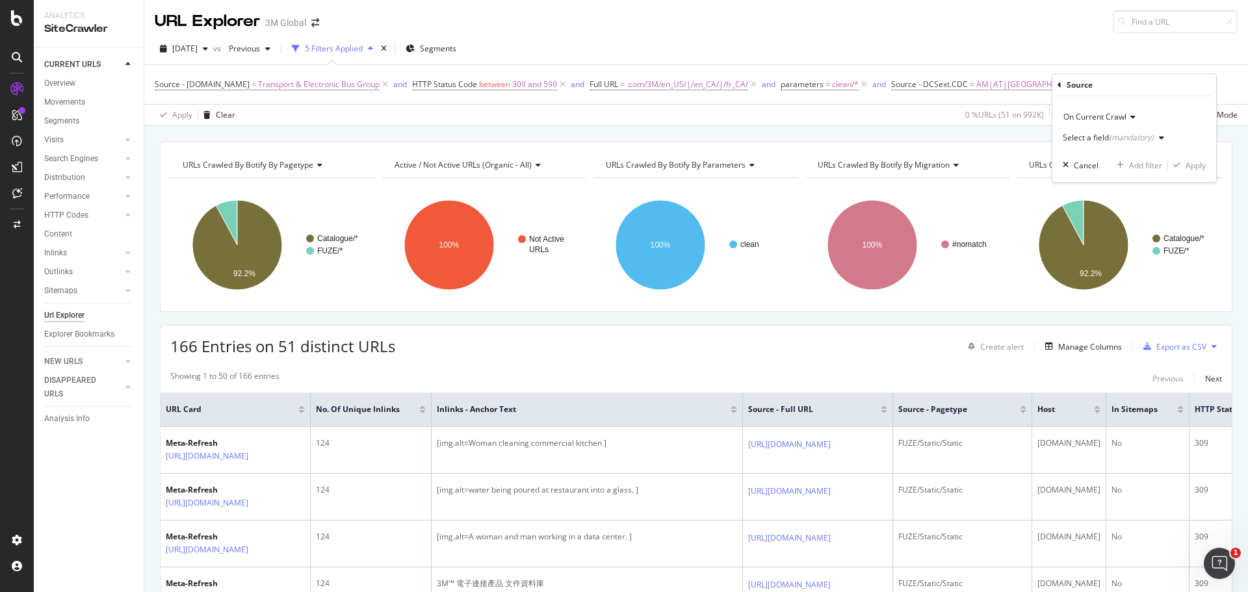
click at [1093, 138] on div "Select a field (mandatory)" at bounding box center [1108, 138] width 91 height 8
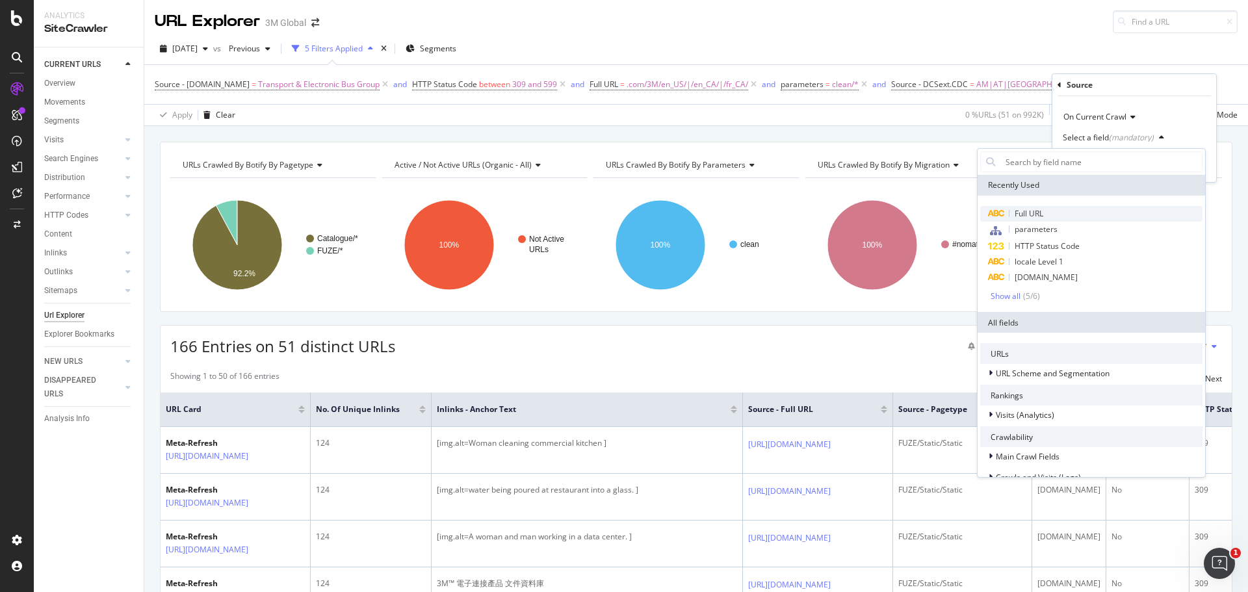
click at [1065, 208] on div "Full URL" at bounding box center [1091, 214] width 222 height 16
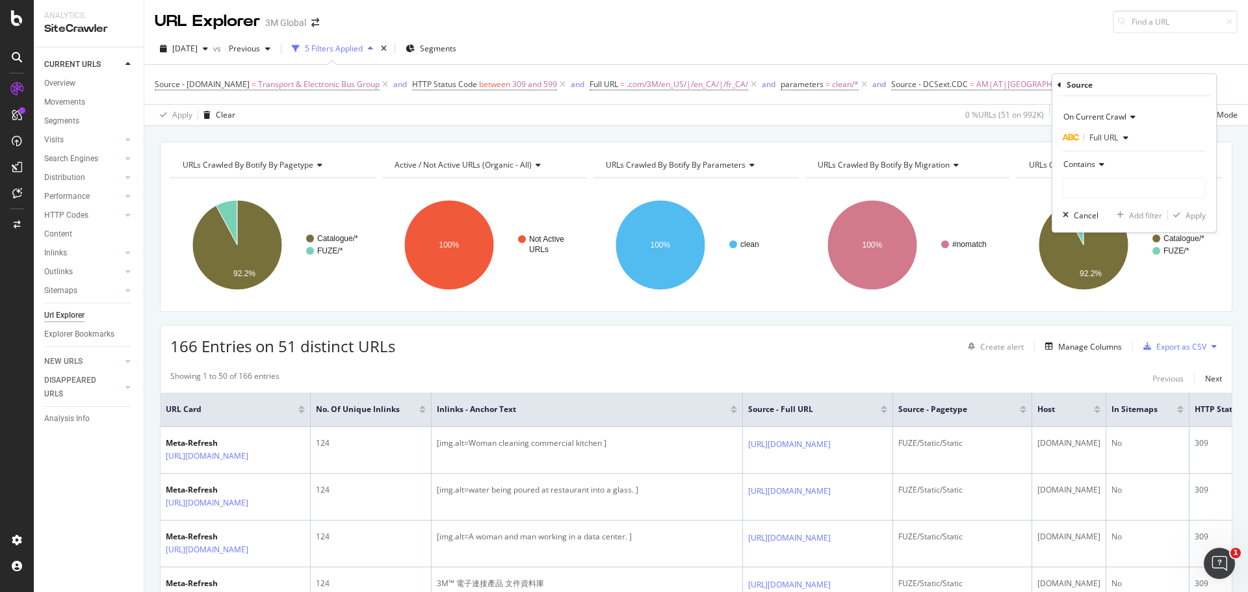
click at [1090, 172] on div "Contains" at bounding box center [1134, 164] width 143 height 21
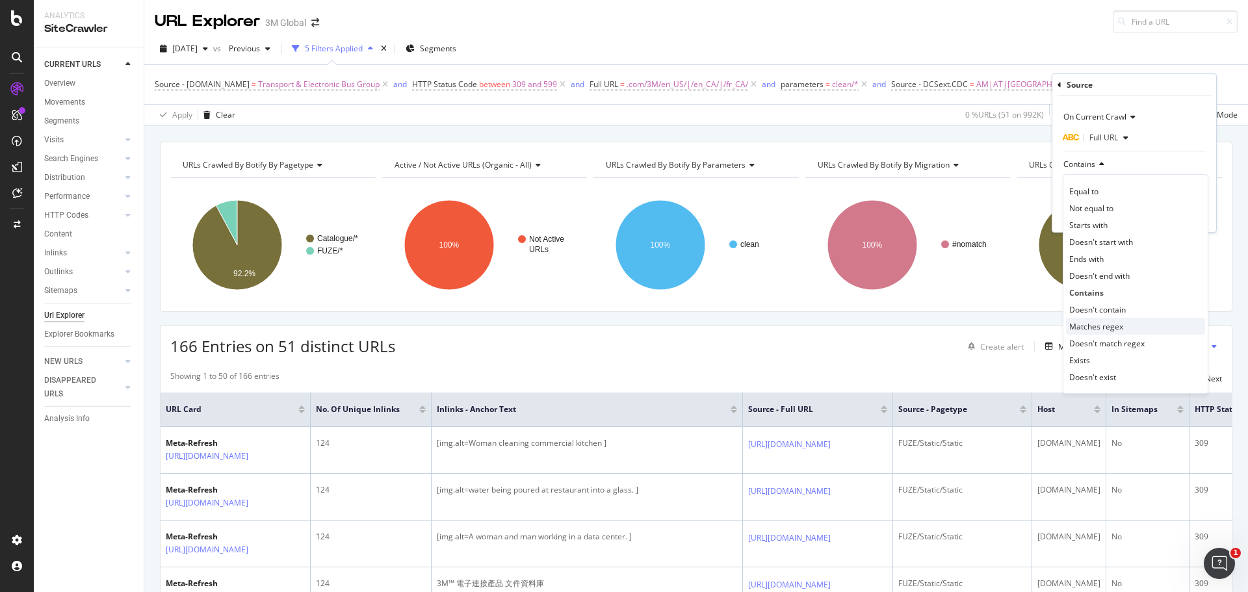
click at [1101, 330] on span "Matches regex" at bounding box center [1096, 326] width 54 height 11
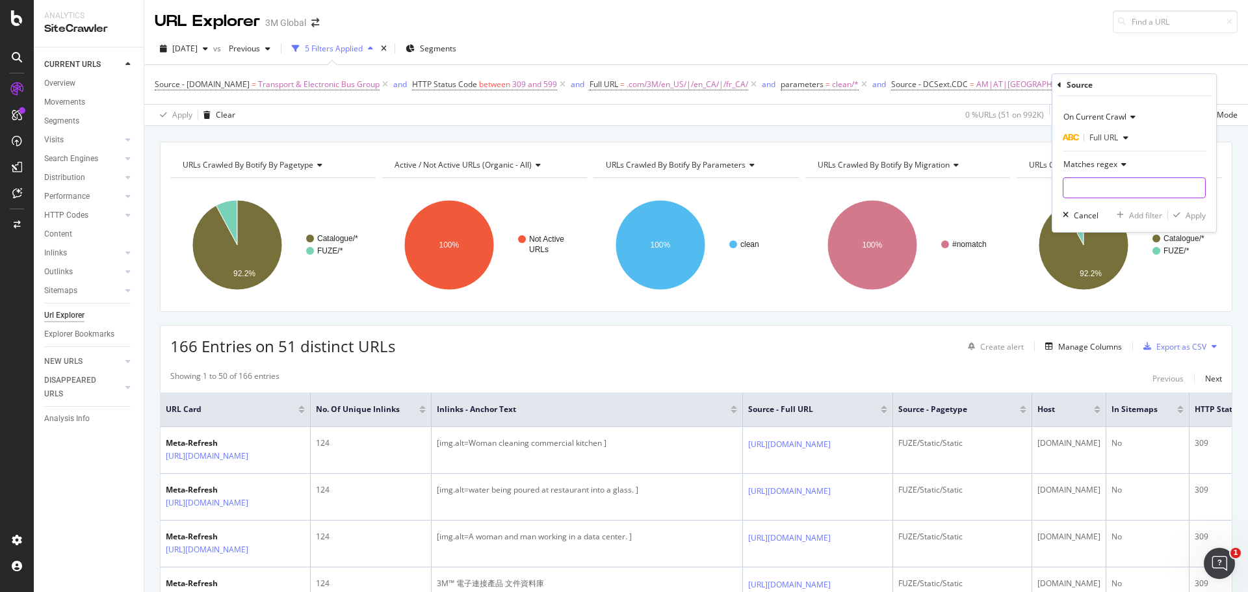
paste input "https://www.3mcanada.ca/3M/fr_CA/p/g/commercial-solutions/graphics-signage"
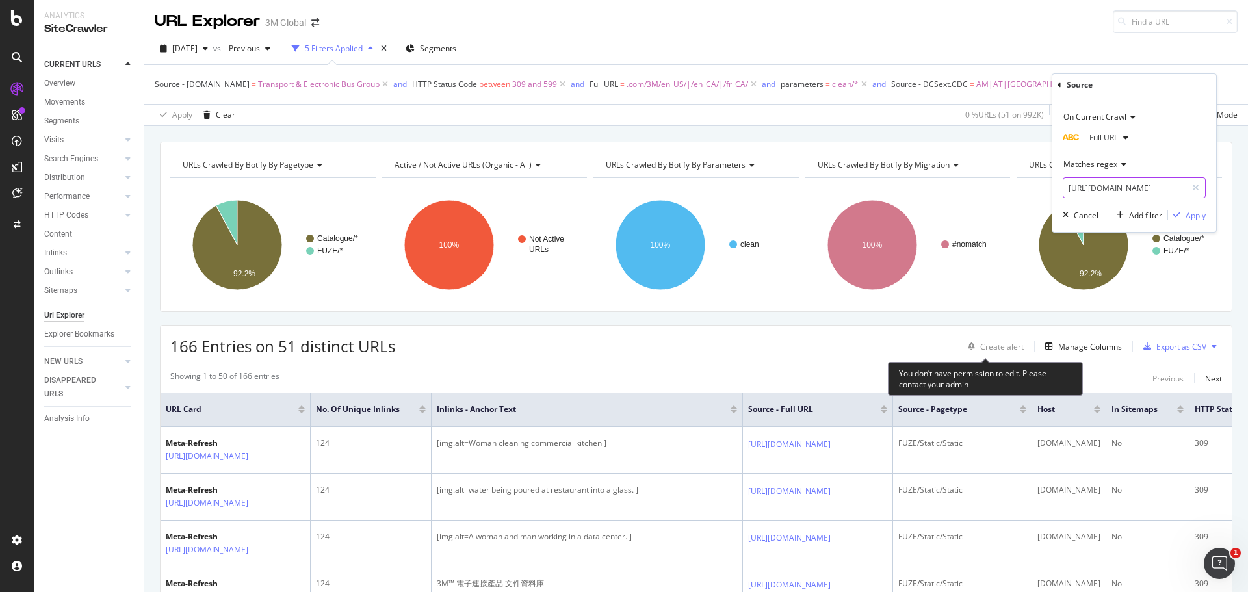
scroll to position [0, 177]
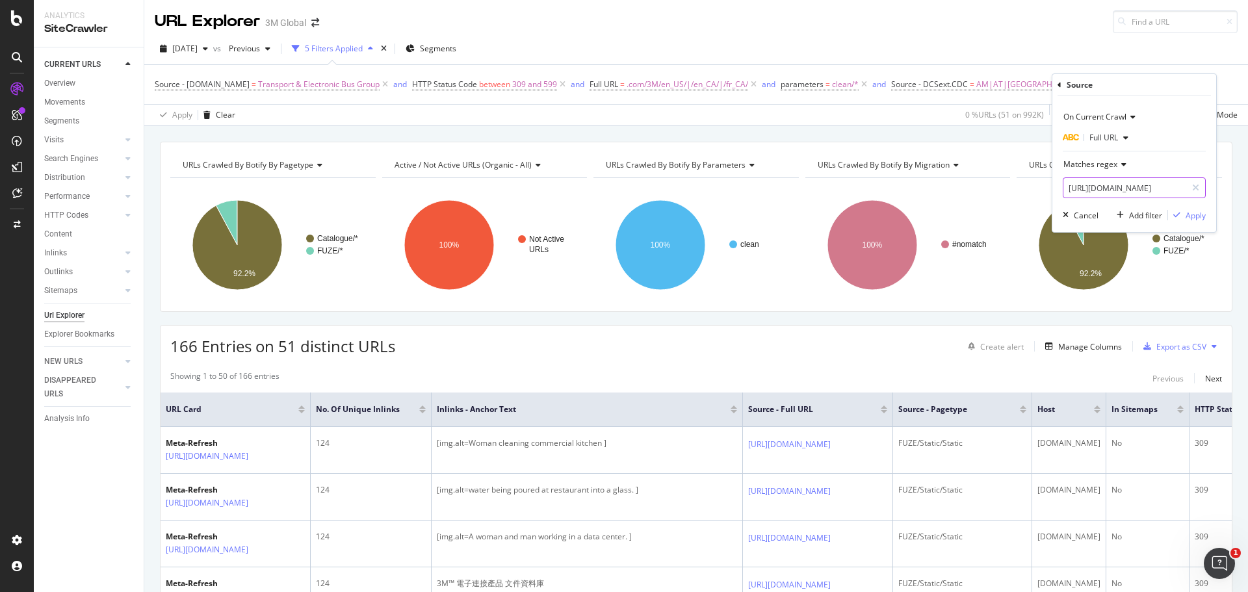
click at [1167, 186] on input "https://www.3mcanada.ca/3M/fr_CA/p/g/commercial-solutions/graphics-signage" at bounding box center [1124, 187] width 123 height 21
type input "e"
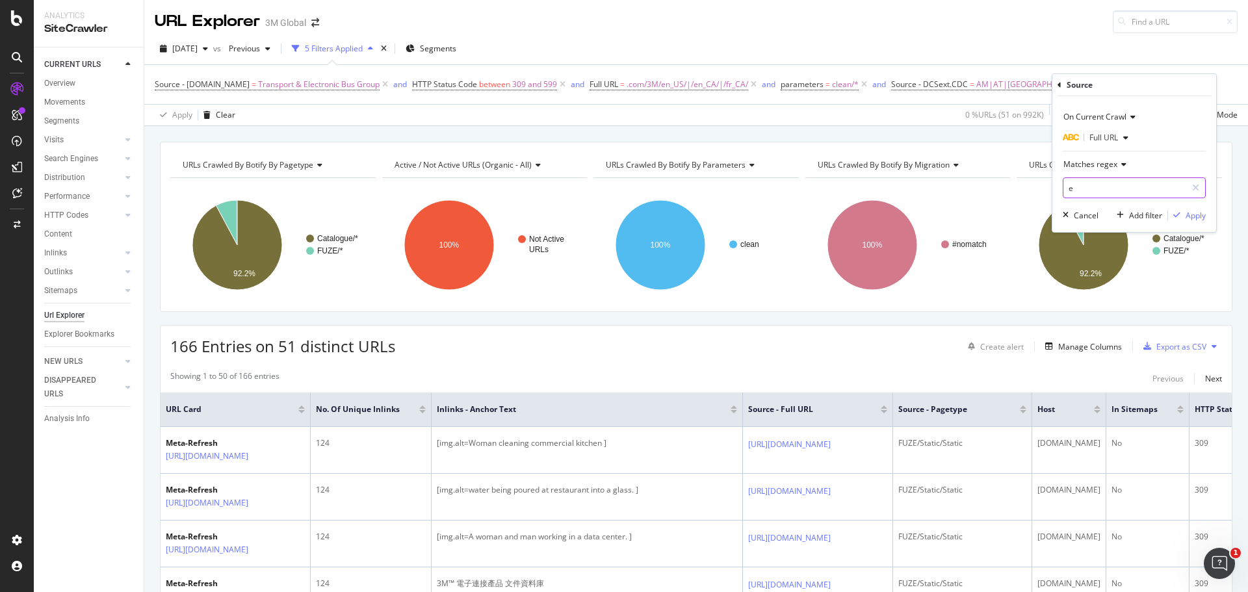
scroll to position [0, 0]
type input "en_us|en_CA|fr_CA"
click at [1199, 216] on div "Apply" at bounding box center [1196, 215] width 20 height 11
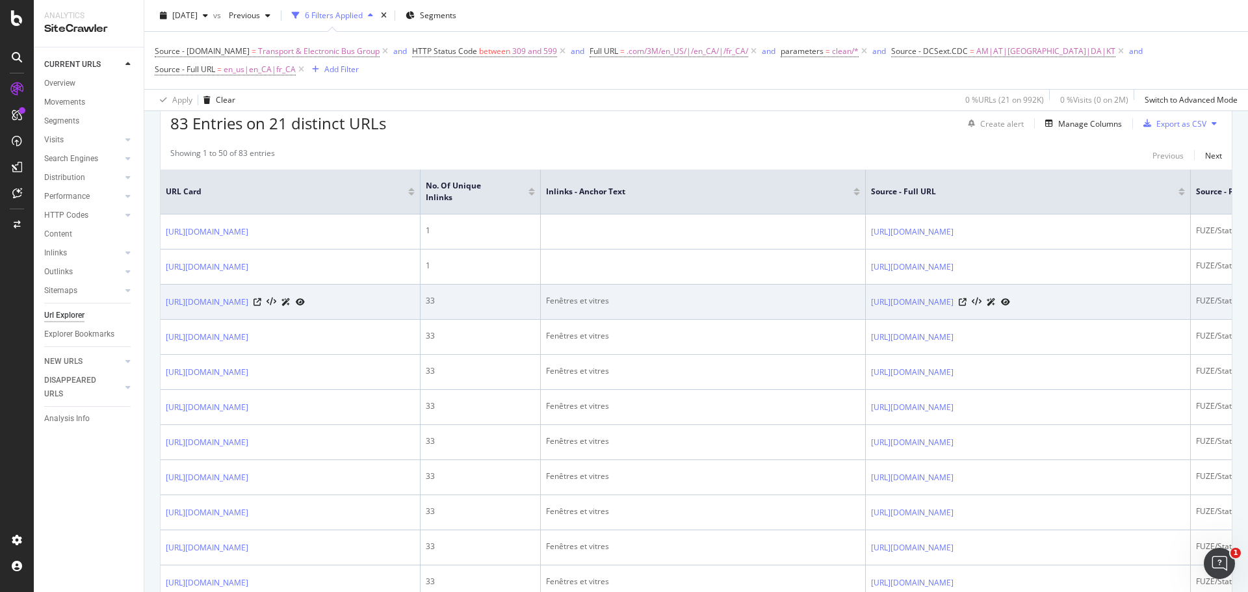
scroll to position [260, 0]
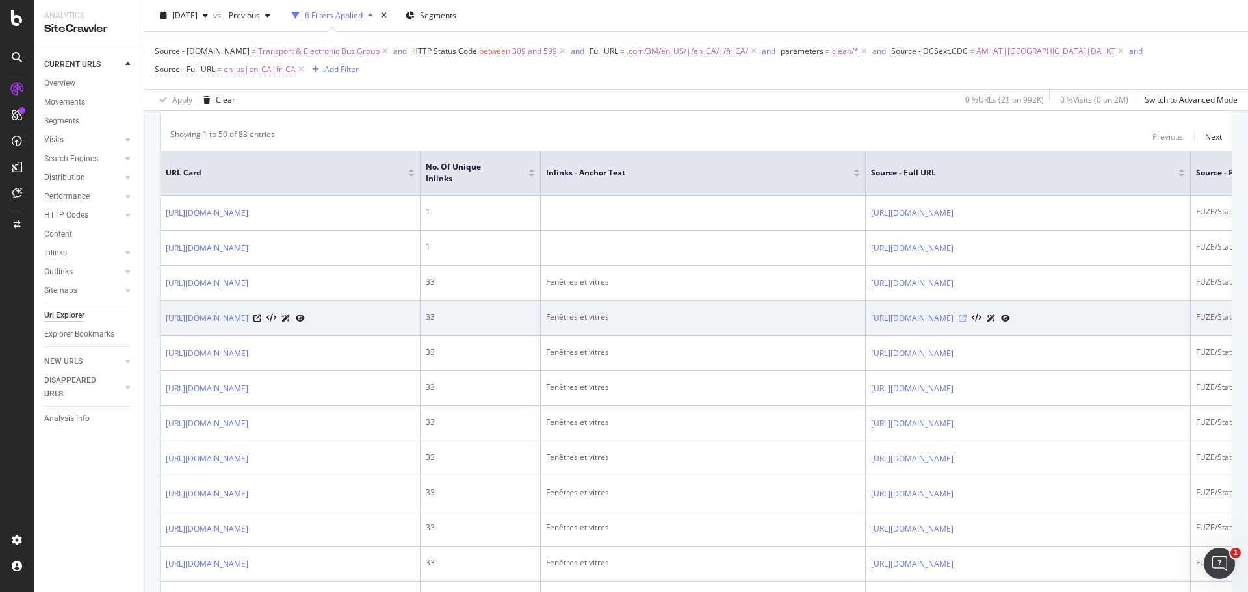
click at [967, 322] on icon at bounding box center [963, 319] width 8 height 8
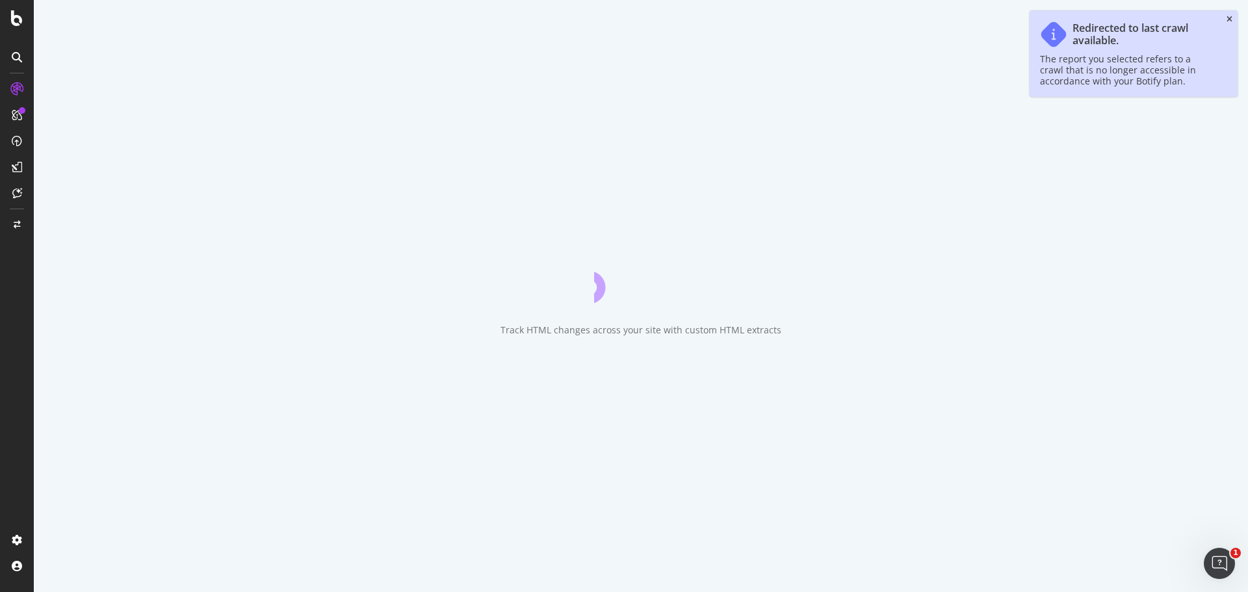
click at [1231, 18] on icon "close toast" at bounding box center [1230, 20] width 6 height 8
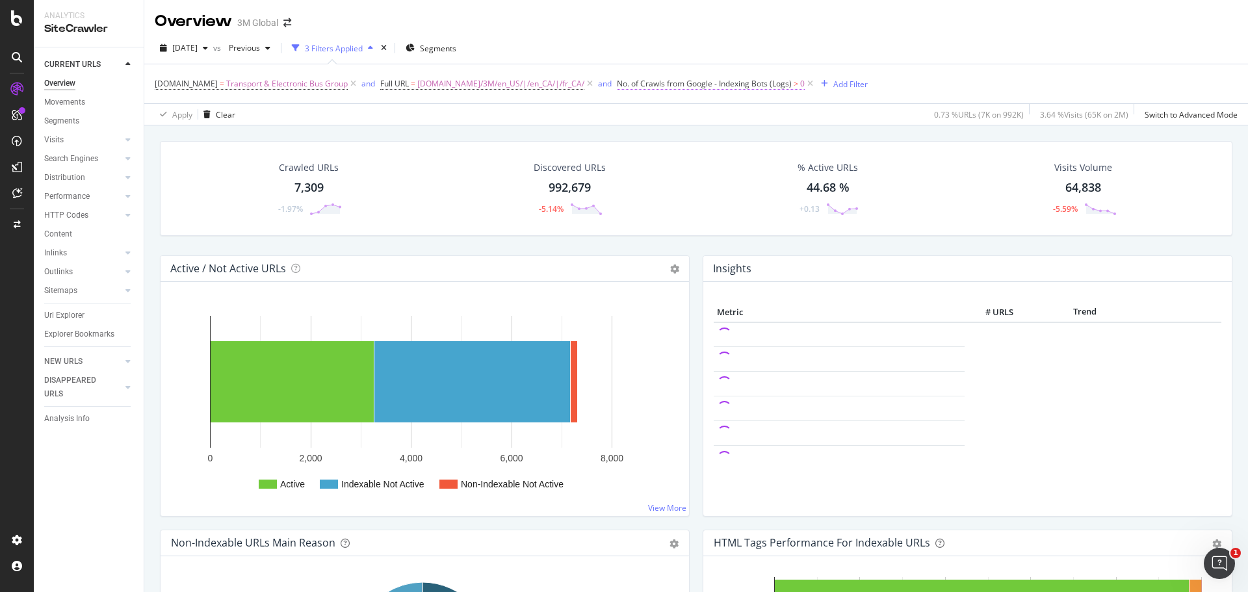
click at [731, 81] on span "No. of Crawls from Google - Indexing Bots (Logs)" at bounding box center [704, 83] width 175 height 11
click at [769, 52] on div "[DATE] vs Previous 3 Filters Applied Segments" at bounding box center [696, 51] width 1104 height 26
click at [805, 79] on icon at bounding box center [810, 83] width 11 height 13
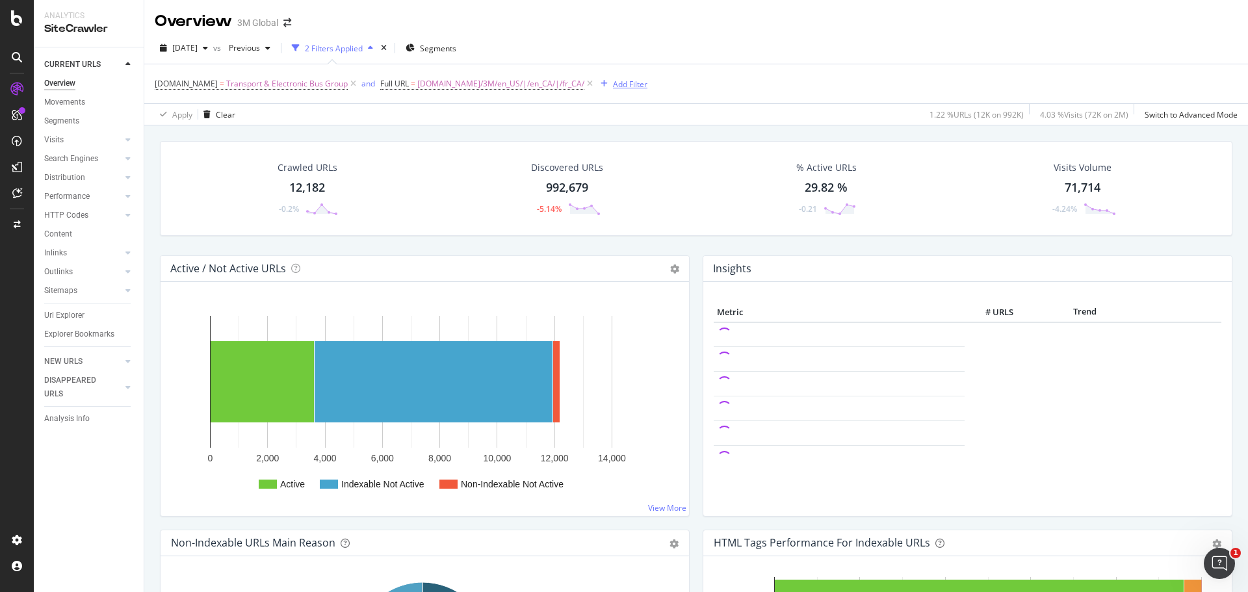
click at [613, 86] on div "Add Filter" at bounding box center [630, 84] width 34 height 11
click at [387, 101] on div "[DOMAIN_NAME] = Transport & Electronic Bus Group and Full URL = [DOMAIN_NAME]/3…" at bounding box center [696, 83] width 1083 height 39
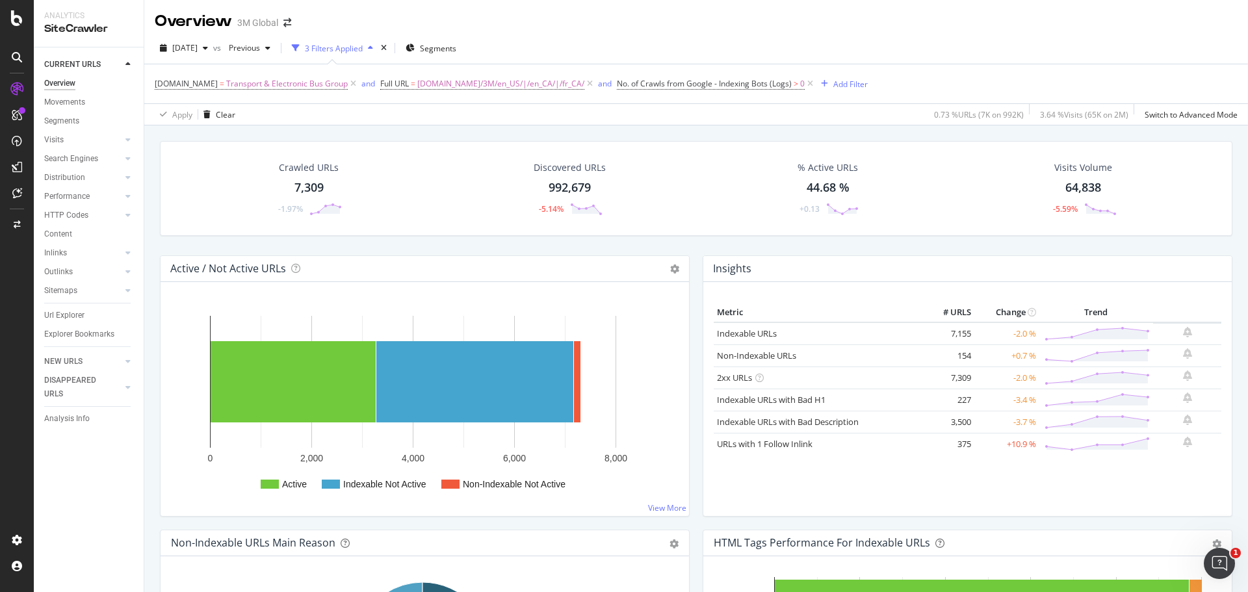
drag, startPoint x: 942, startPoint y: 333, endPoint x: 967, endPoint y: 340, distance: 26.3
click at [967, 340] on tr "Indexable URLs 7,155 -2.0 %" at bounding box center [968, 333] width 508 height 23
copy tr "7,155"
drag, startPoint x: 961, startPoint y: 354, endPoint x: 944, endPoint y: 353, distance: 16.9
click at [944, 353] on td "154" at bounding box center [948, 355] width 52 height 22
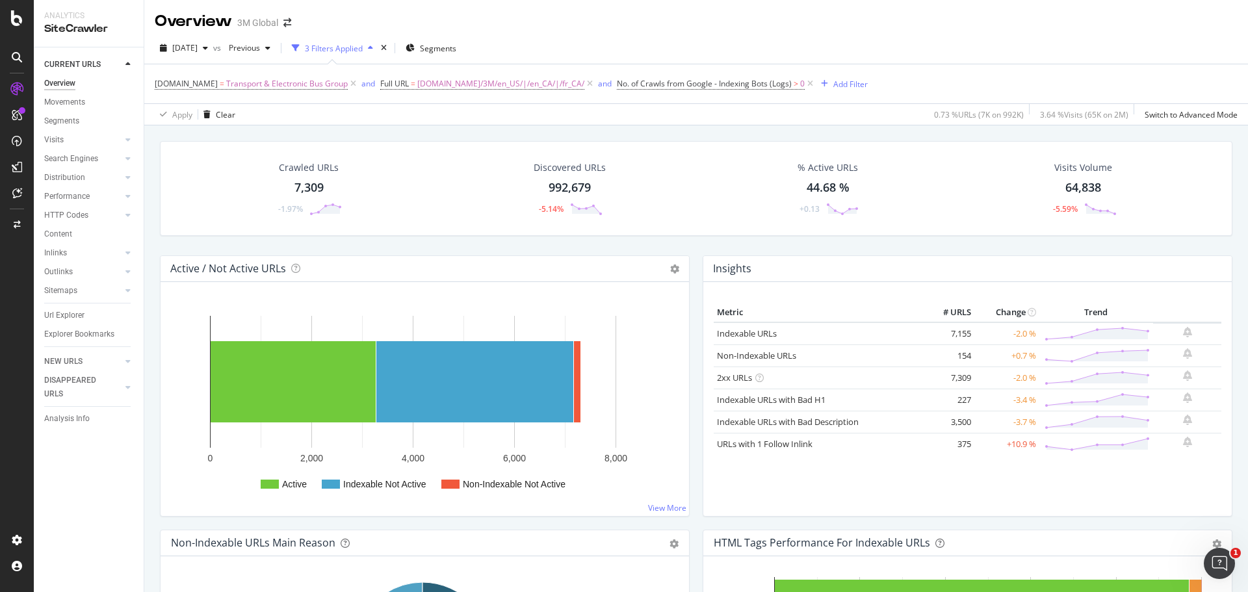
copy td "154"
drag, startPoint x: 963, startPoint y: 334, endPoint x: 933, endPoint y: 334, distance: 29.9
click at [933, 334] on td "7,155" at bounding box center [948, 333] width 52 height 23
copy td "7,155"
click at [831, 164] on div "% Active URLs" at bounding box center [828, 167] width 60 height 13
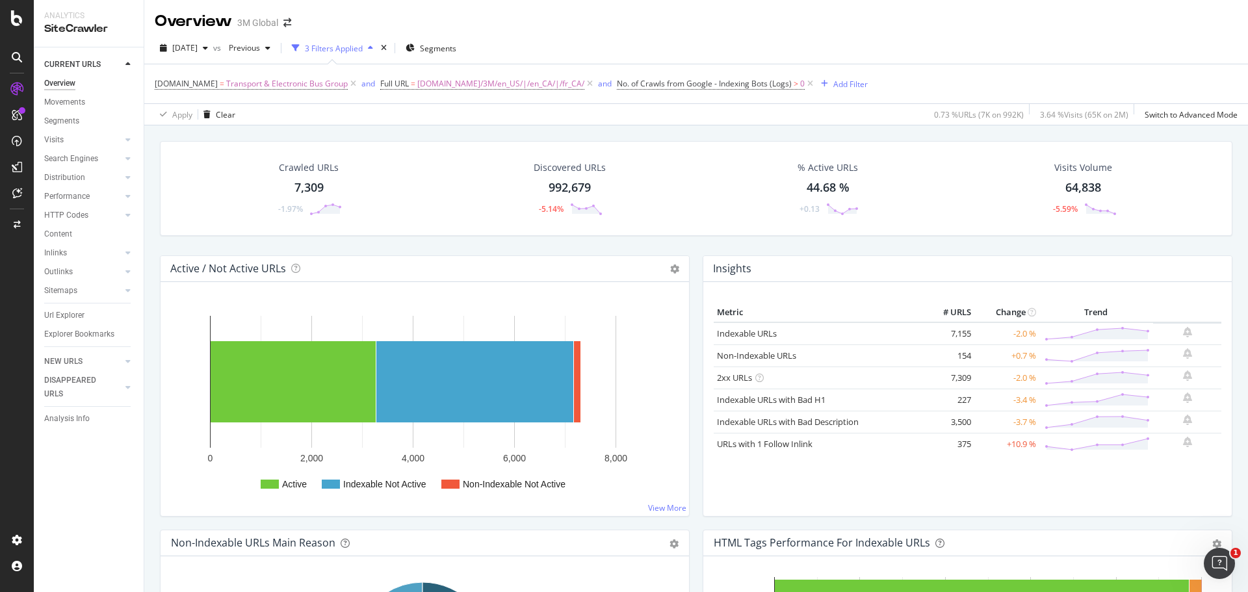
click at [322, 164] on div "Crawled URLs" at bounding box center [309, 167] width 60 height 13
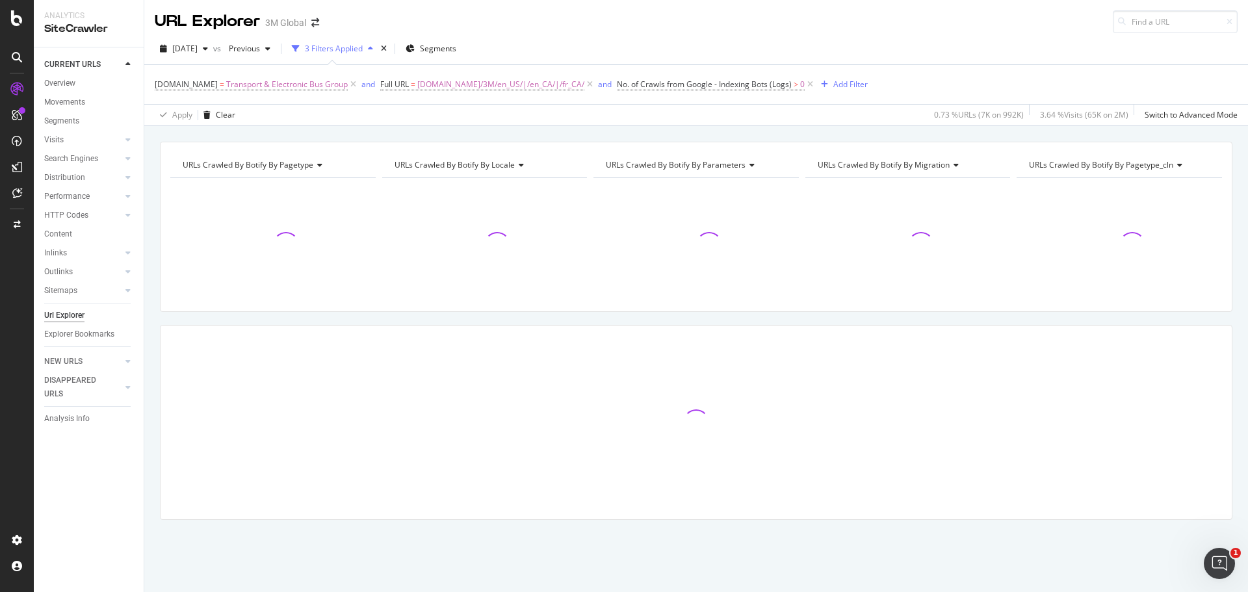
click at [296, 164] on span "URLs Crawled By Botify By pagetype" at bounding box center [248, 164] width 131 height 11
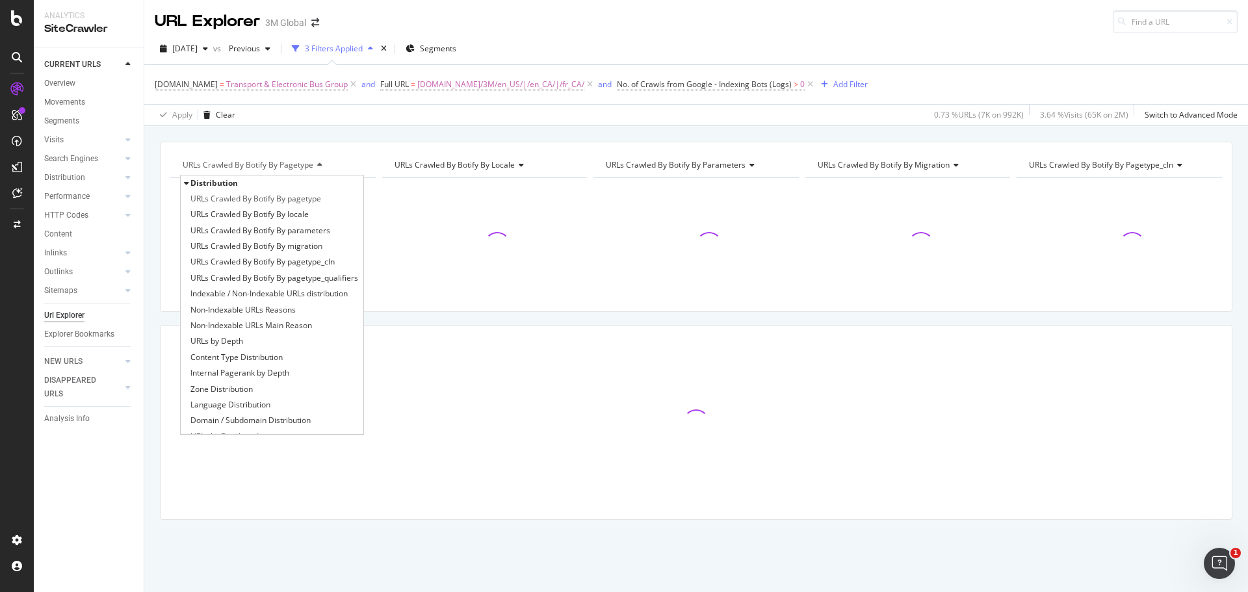
click at [270, 175] on div "Distribution" at bounding box center [272, 183] width 183 height 16
click at [262, 181] on div "Distribution" at bounding box center [272, 183] width 183 height 16
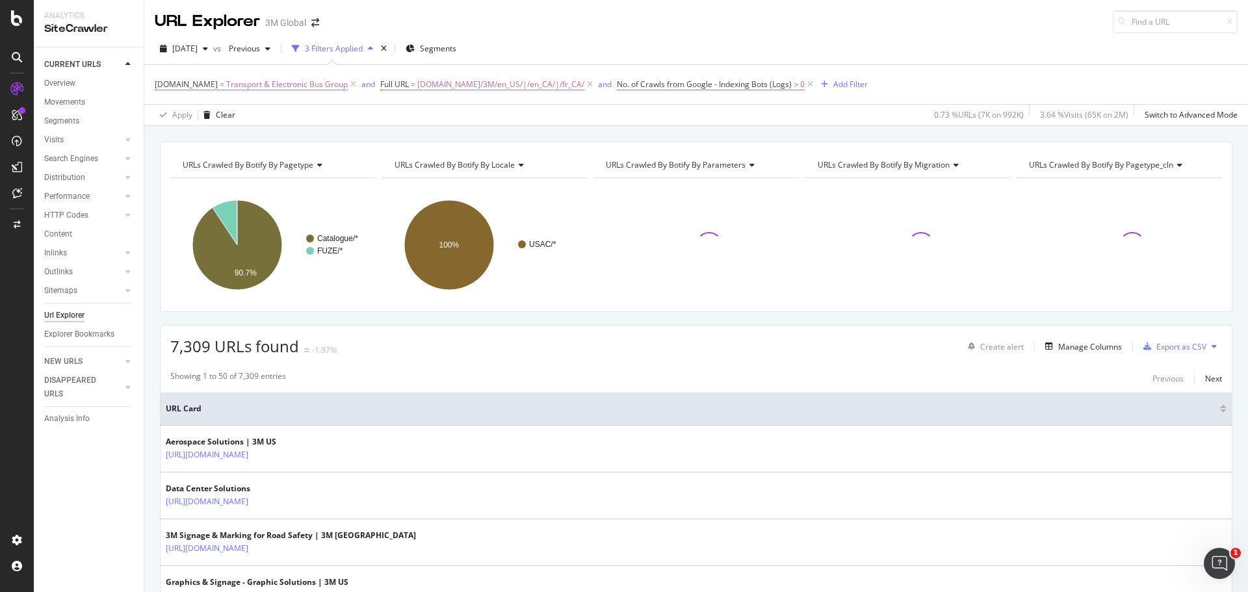
click at [259, 162] on span "URLs Crawled By Botify By pagetype" at bounding box center [248, 164] width 131 height 11
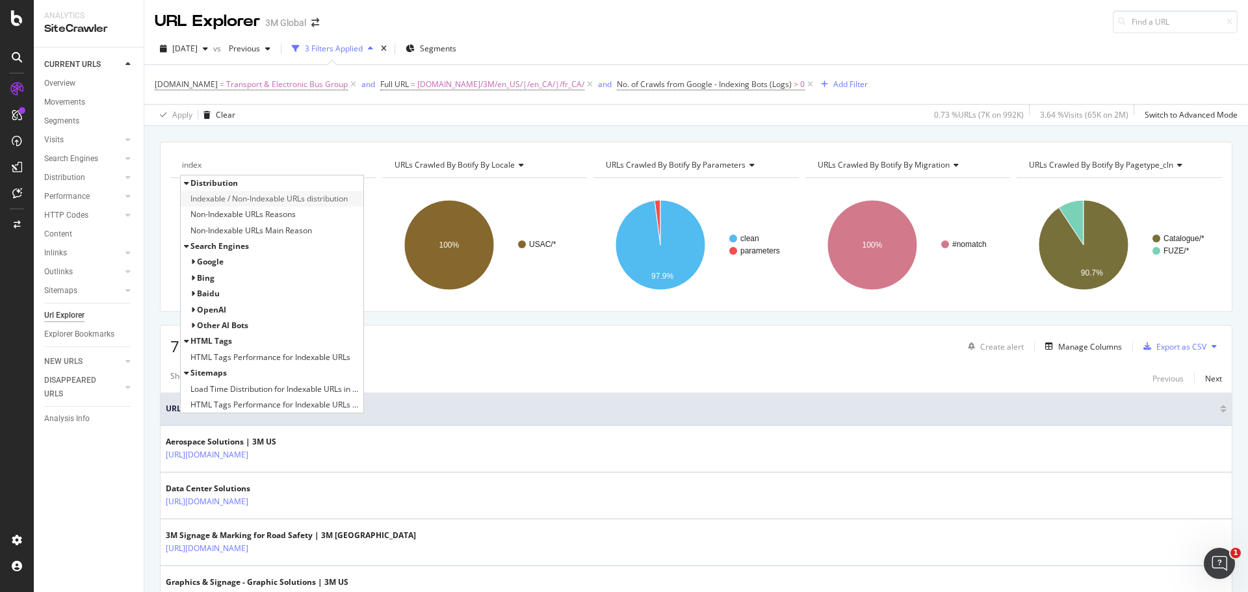
type input "index"
click at [245, 200] on span "Indexable / Non-Indexable URLs distribution" at bounding box center [268, 198] width 157 height 13
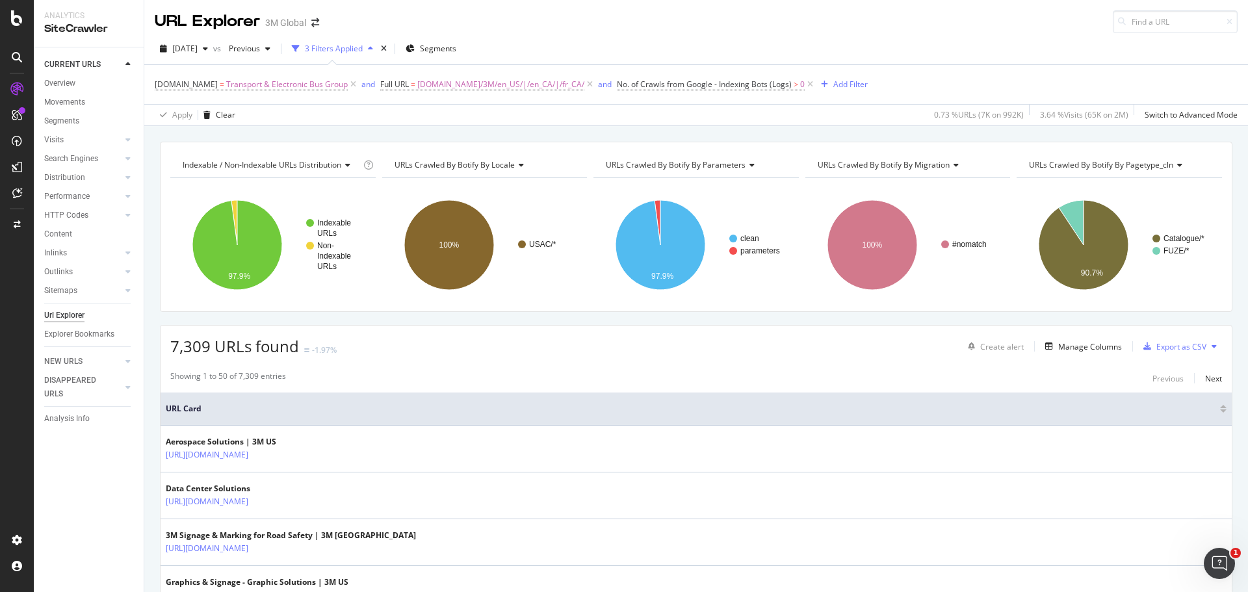
click at [257, 109] on div "Apply Clear 0.73 % URLs ( 7K on 992K ) 3.64 % Visits ( 65K on 2M ) Switch to Ad…" at bounding box center [696, 114] width 1104 height 21
click at [198, 49] on span "[DATE]" at bounding box center [184, 48] width 25 height 11
click at [222, 86] on div "[DATE]" at bounding box center [209, 86] width 70 height 12
click at [197, 46] on span "[DATE]" at bounding box center [184, 48] width 25 height 11
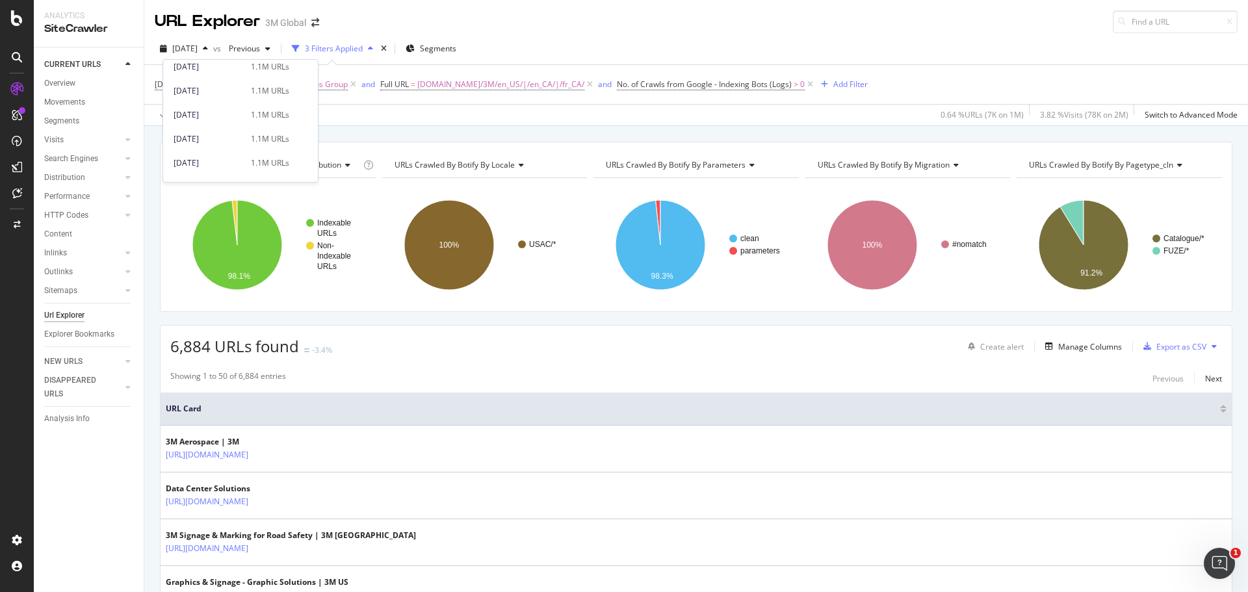
scroll to position [195, 0]
click at [228, 114] on div "2025 Jul. 6th" at bounding box center [209, 117] width 70 height 12
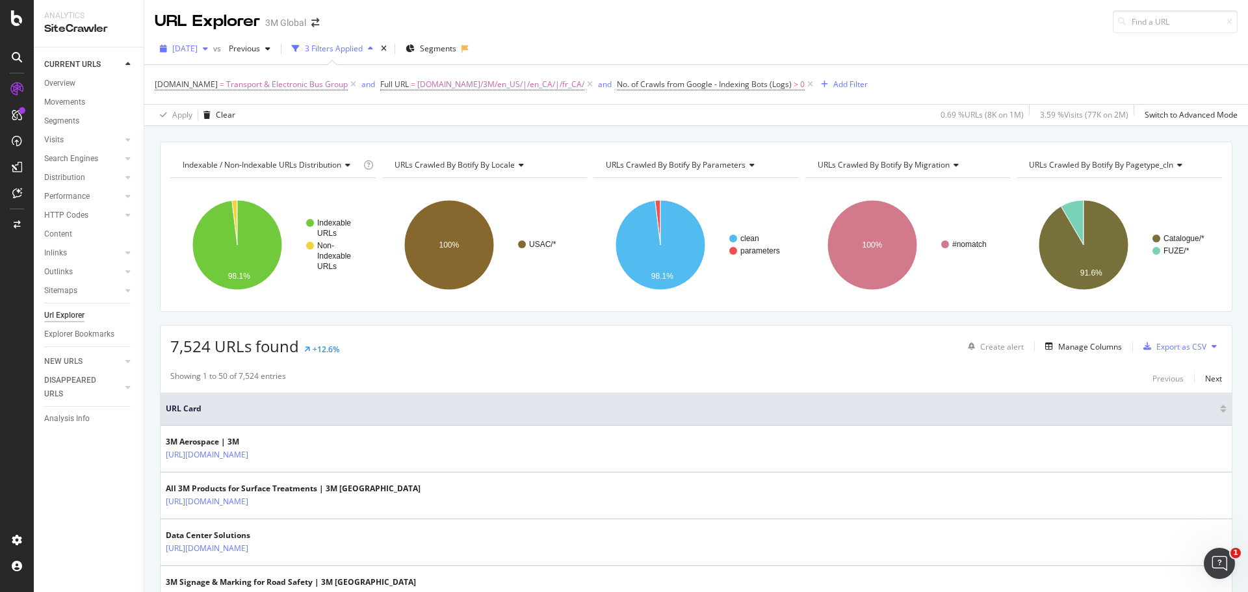
click at [198, 47] on span "2025 Jul. 6th" at bounding box center [184, 48] width 25 height 11
click at [227, 167] on div "2025 Jun. 1st" at bounding box center [209, 172] width 70 height 12
click at [196, 48] on span "2025 Jun. 1st" at bounding box center [184, 48] width 25 height 11
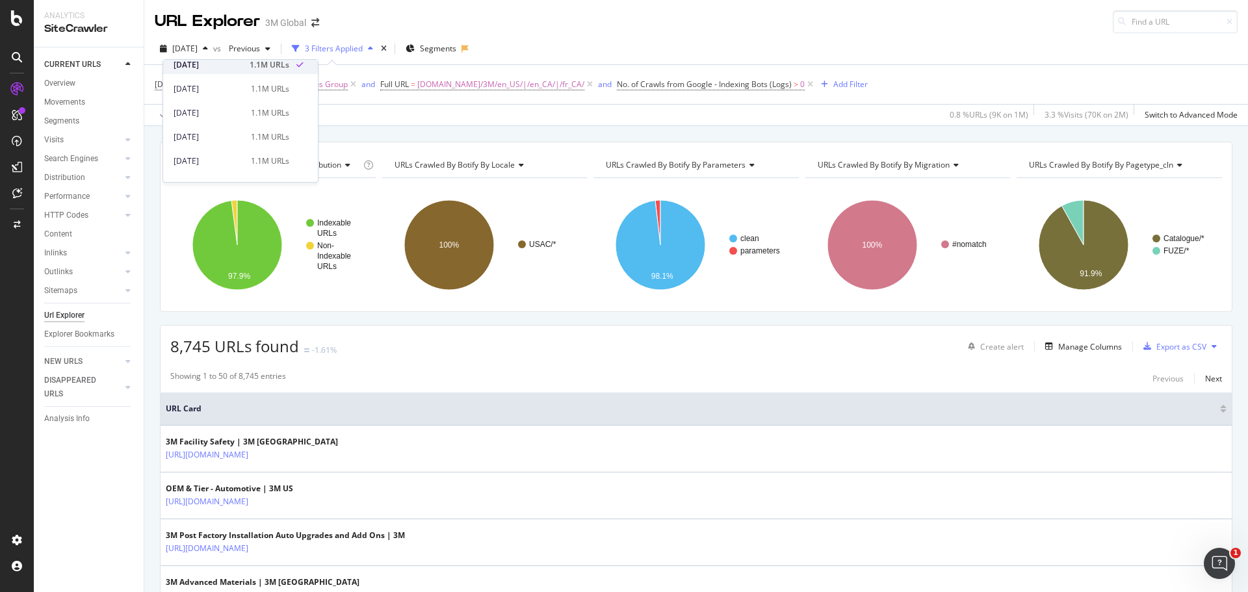
scroll to position [390, 0]
click at [232, 136] on div "2025 May. 4th" at bounding box center [209, 139] width 70 height 12
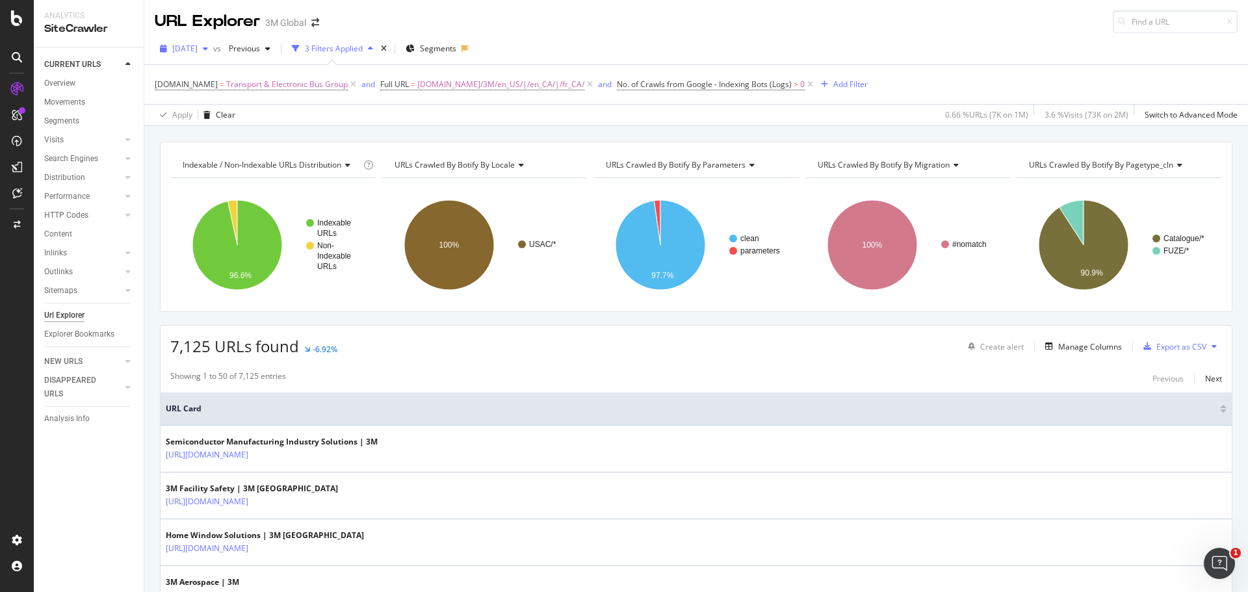
click at [198, 49] on span "2025 May. 4th" at bounding box center [184, 48] width 25 height 11
click at [294, 142] on span at bounding box center [300, 143] width 16 height 16
click at [195, 42] on div "2025 Apr. 6th" at bounding box center [184, 48] width 58 height 19
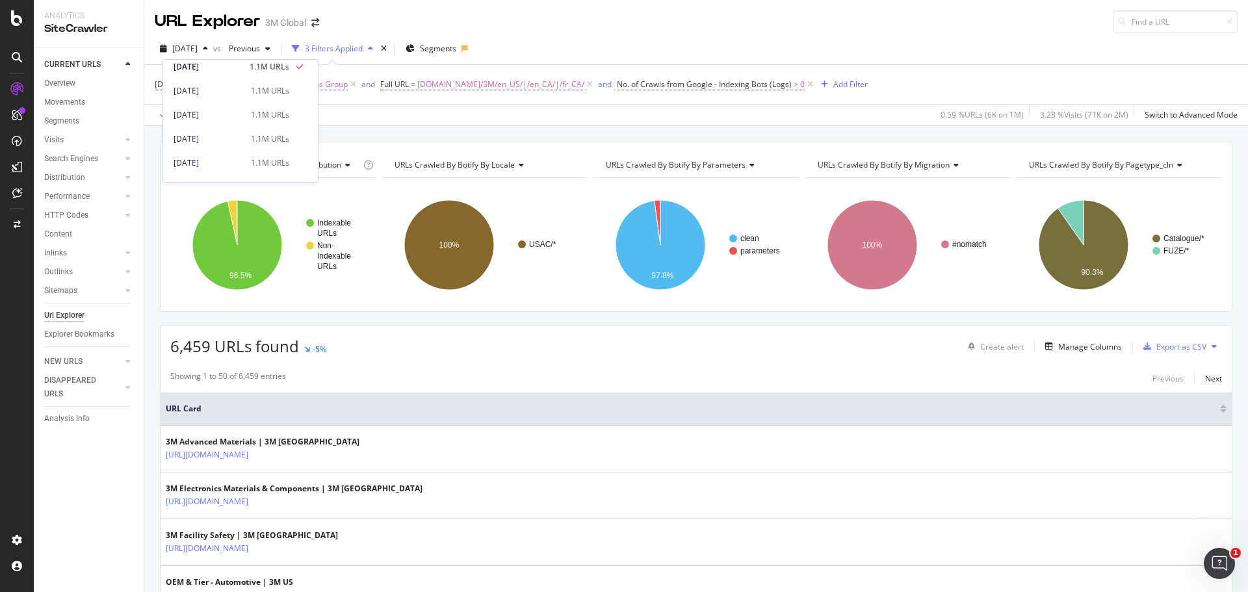
scroll to position [520, 0]
click at [232, 102] on div "2025 Mar. 9th" at bounding box center [209, 102] width 70 height 12
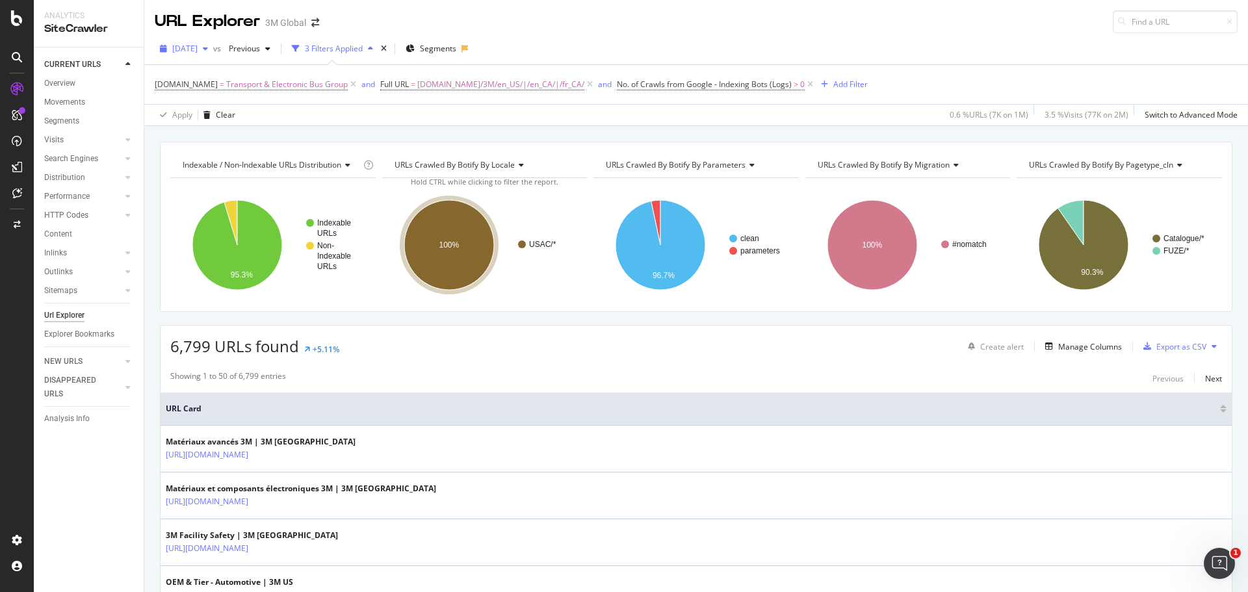
click at [198, 51] on span "2025 Mar. 9th" at bounding box center [184, 48] width 25 height 11
click at [226, 129] on div "2025 Feb. 3rd" at bounding box center [209, 126] width 70 height 12
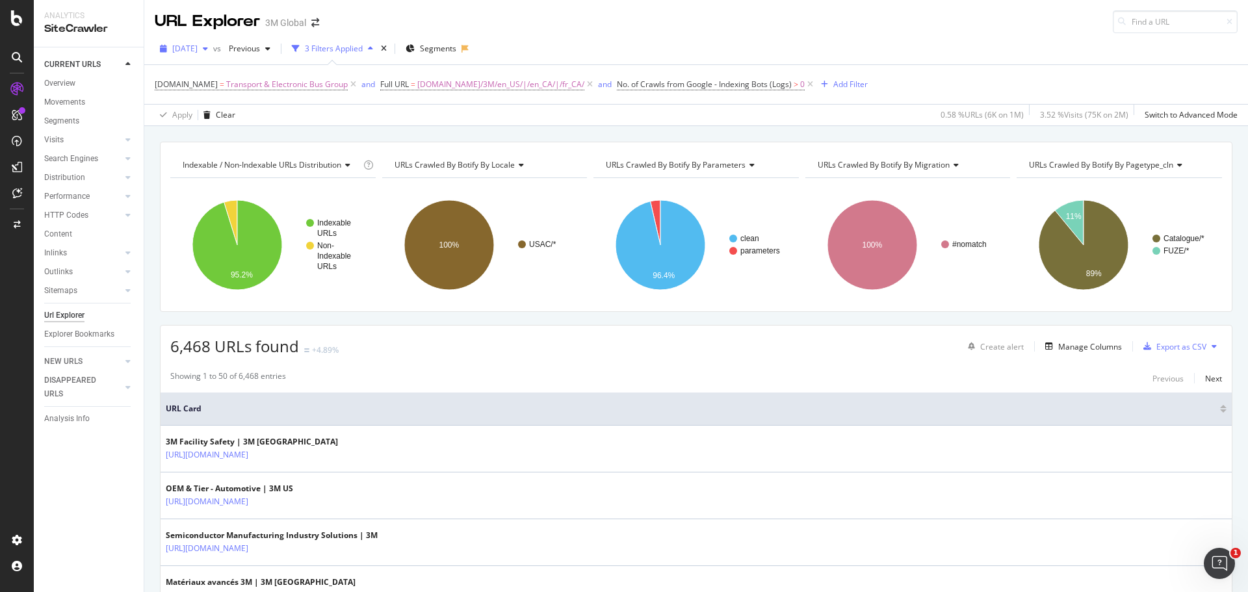
click at [213, 55] on div "2025 Feb. 3rd" at bounding box center [184, 48] width 58 height 19
click at [256, 145] on div "1.1M URLs" at bounding box center [270, 150] width 38 height 12
